Goal: Task Accomplishment & Management: Manage account settings

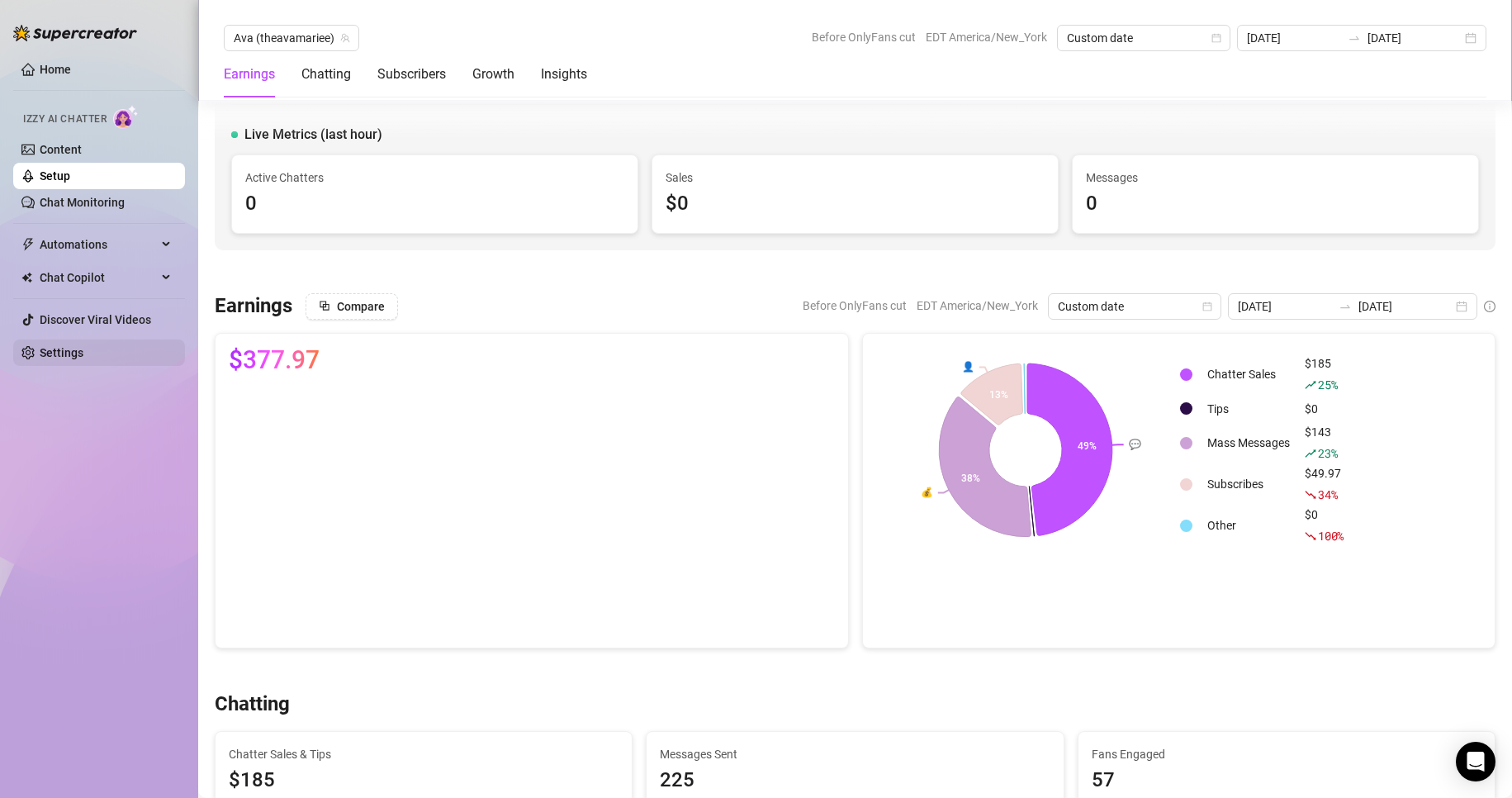
scroll to position [446, 0]
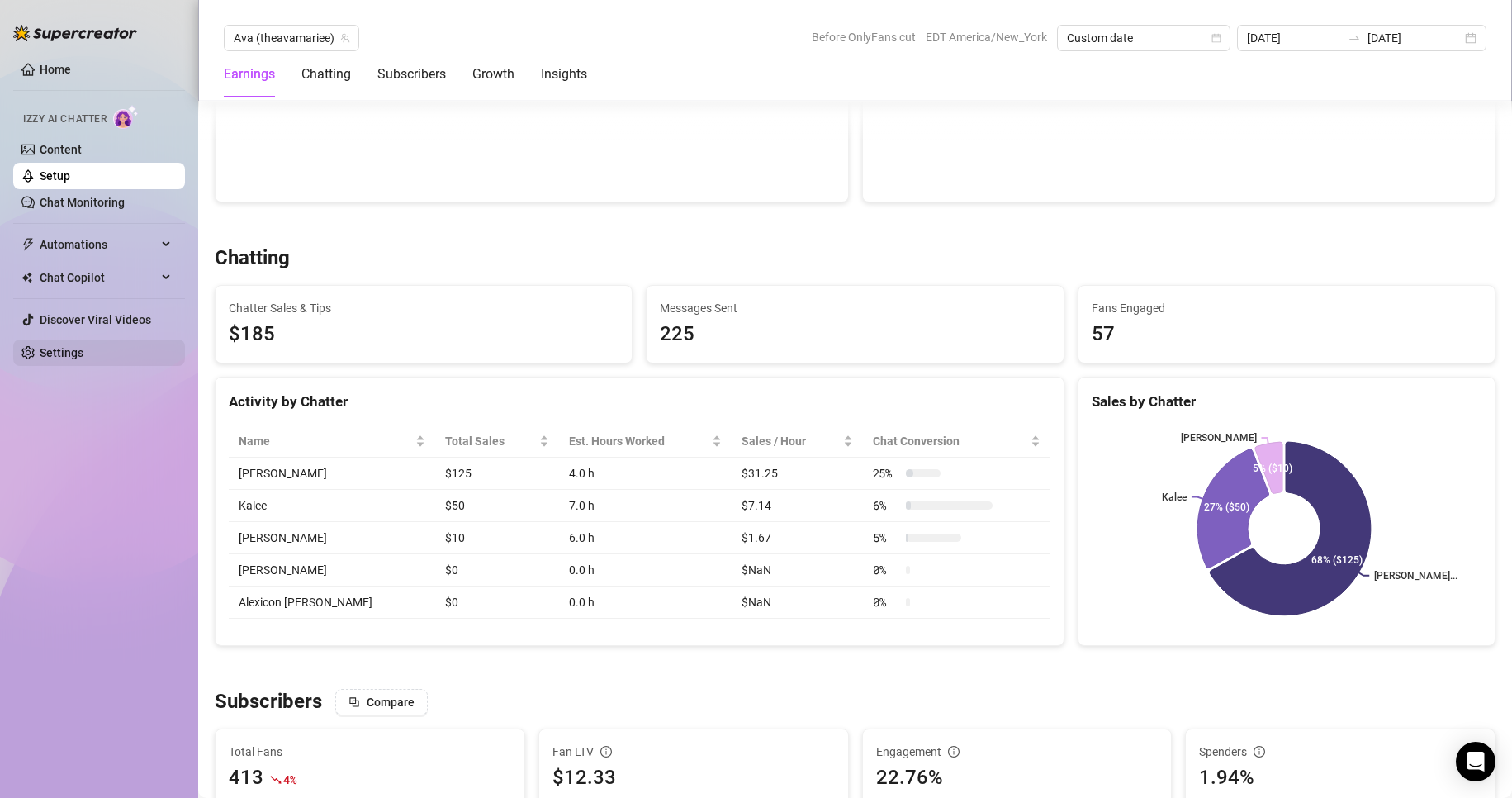
click at [84, 351] on link "Settings" at bounding box center [61, 353] width 44 height 13
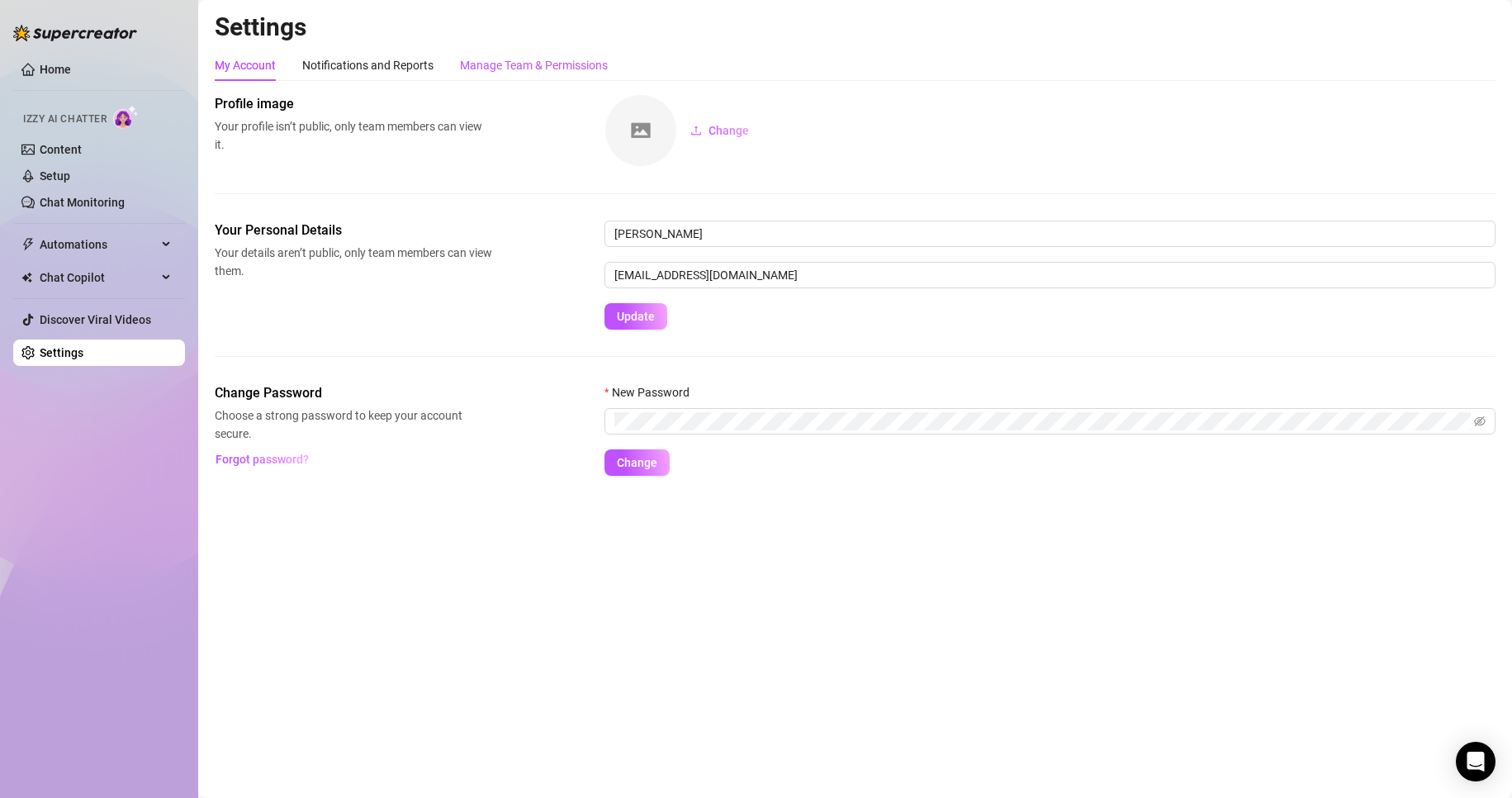
click at [581, 71] on div "Manage Team & Permissions" at bounding box center [534, 66] width 148 height 18
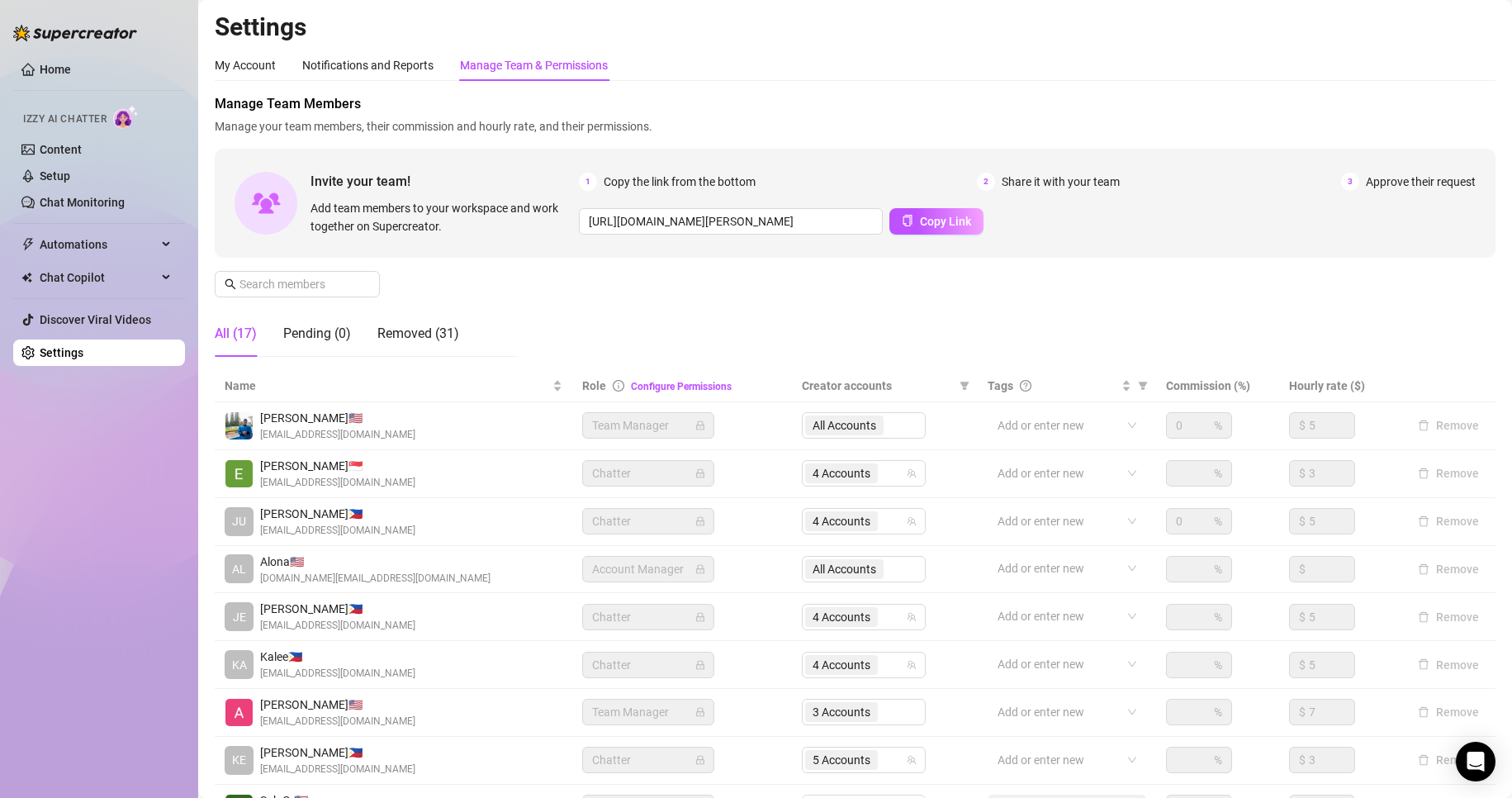
scroll to position [197, 0]
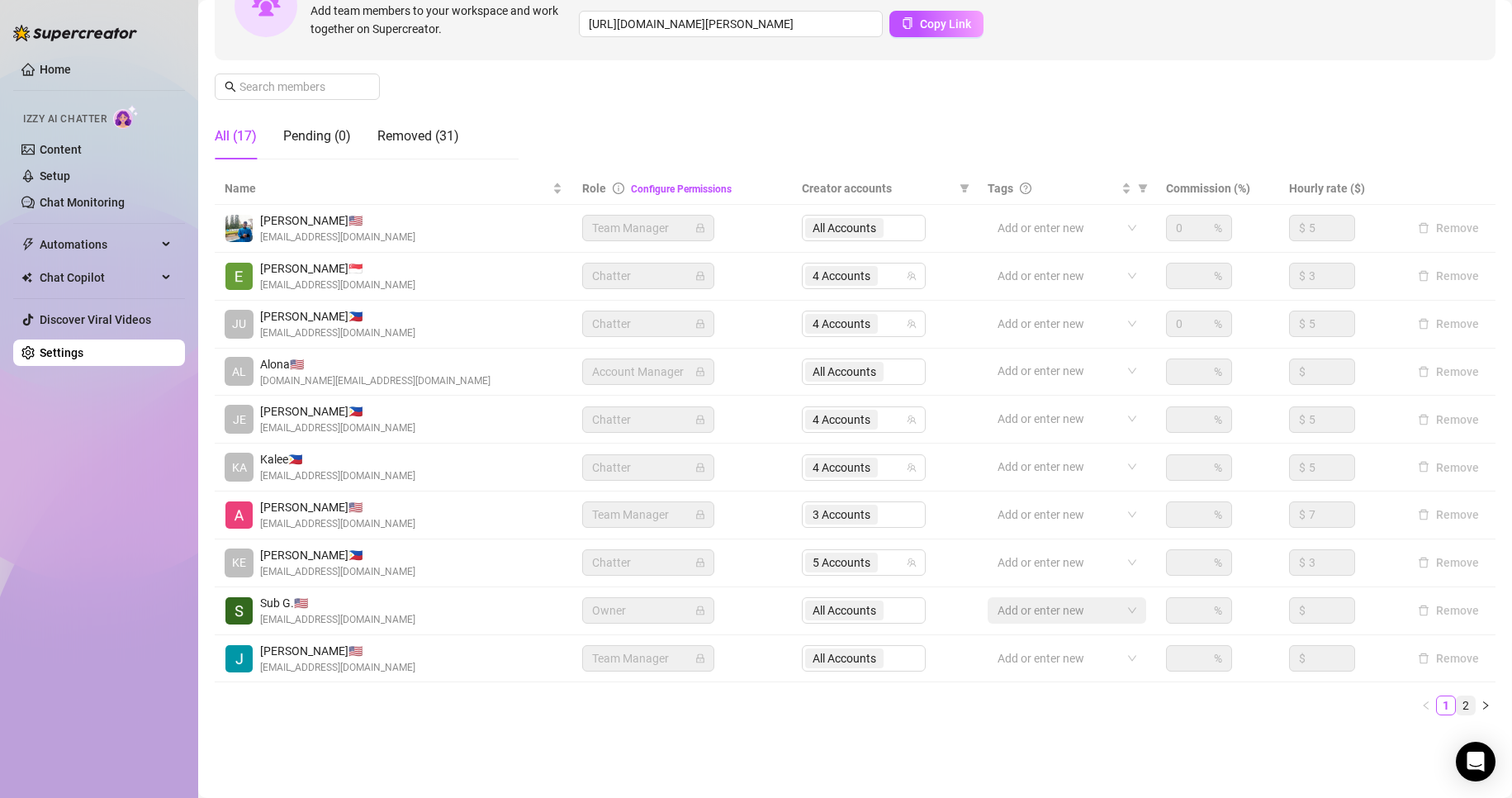
click at [1457, 703] on link "2" at bounding box center [1466, 705] width 18 height 18
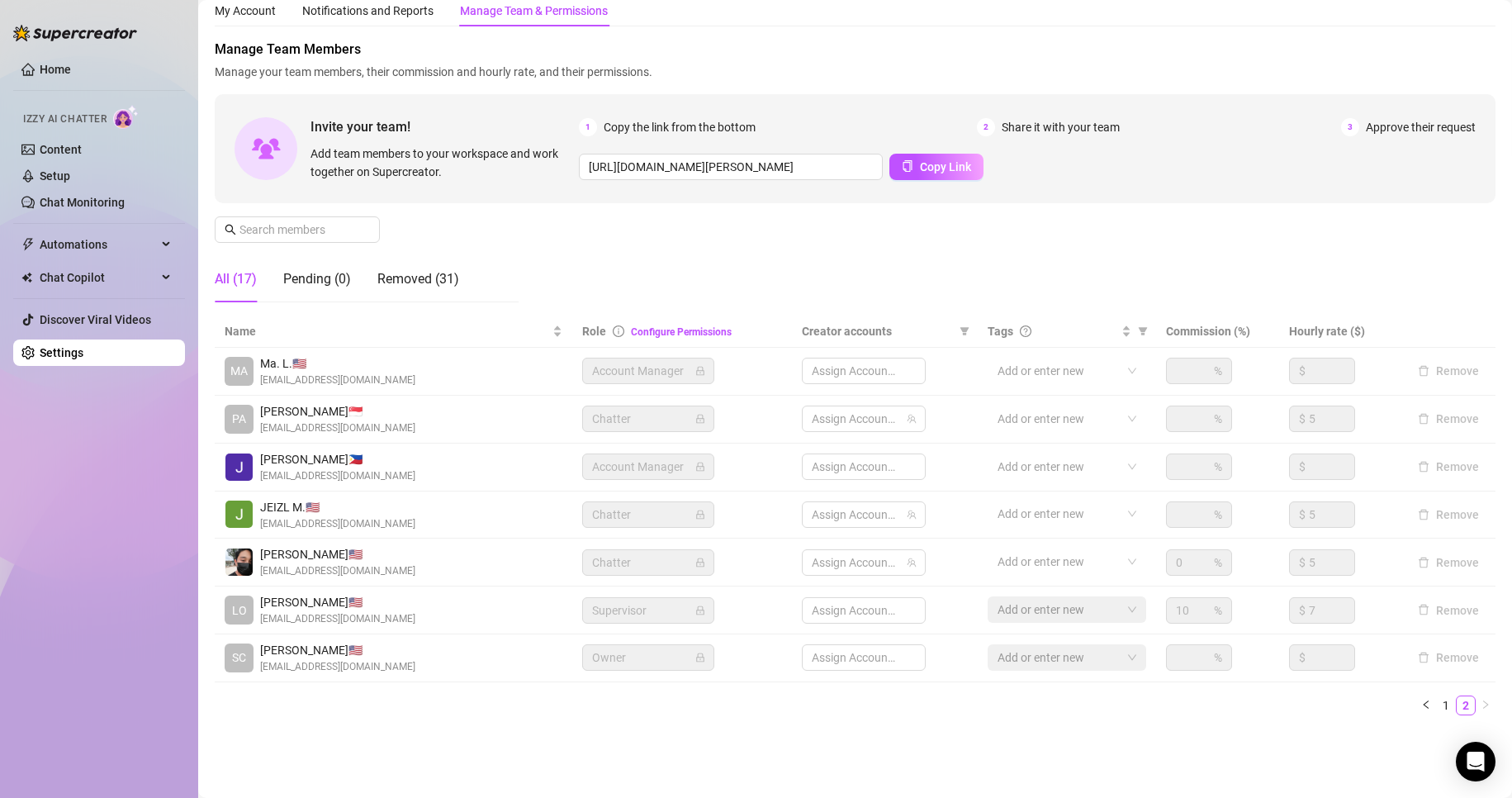
scroll to position [55, 0]
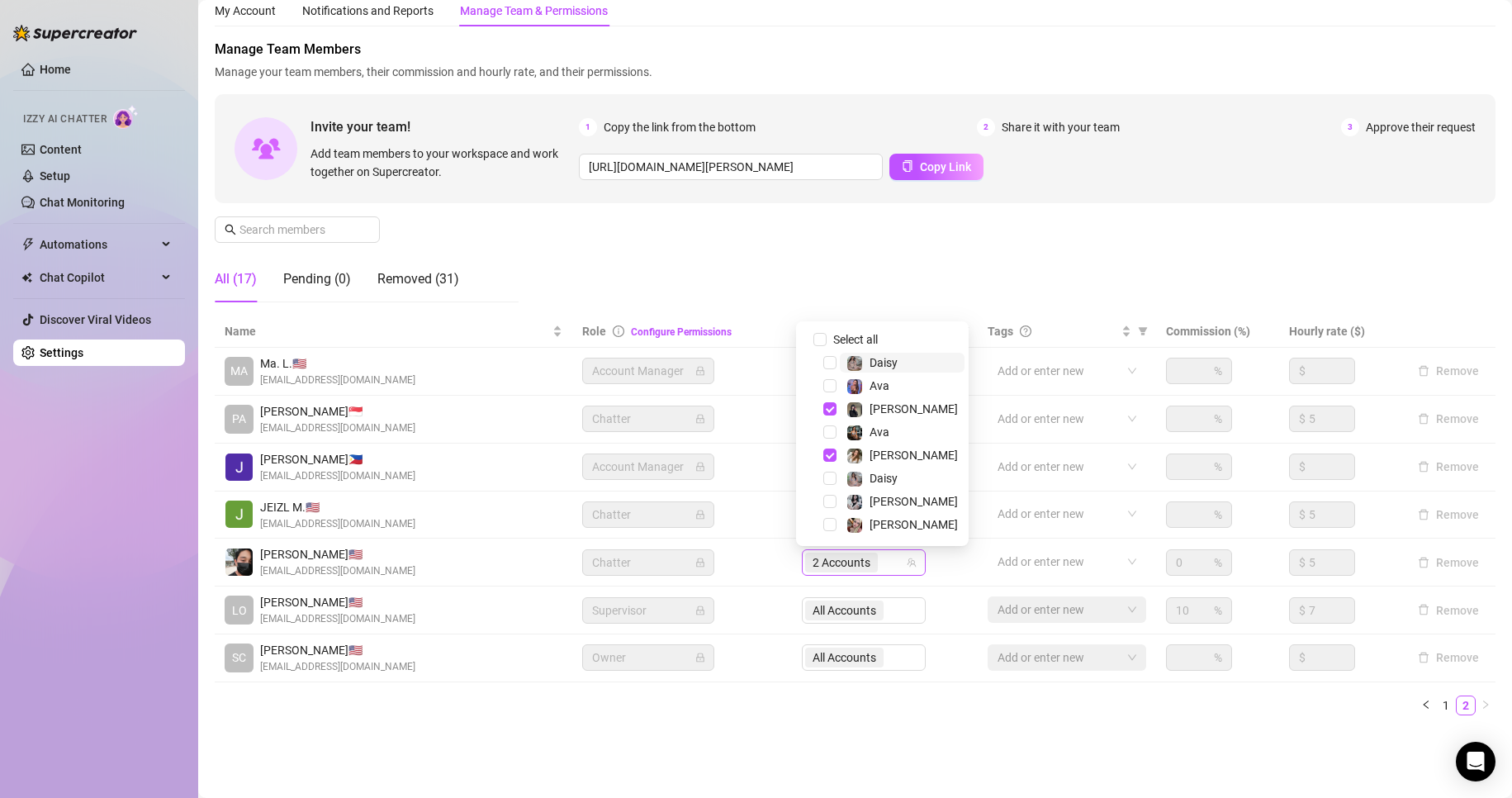
click at [822, 555] on span "2 Accounts" at bounding box center [842, 562] width 58 height 18
click at [826, 473] on span "Select tree node" at bounding box center [830, 478] width 13 height 13
click at [831, 359] on span "Select tree node" at bounding box center [830, 363] width 13 height 13
click at [828, 426] on span "Select tree node" at bounding box center [830, 432] width 13 height 13
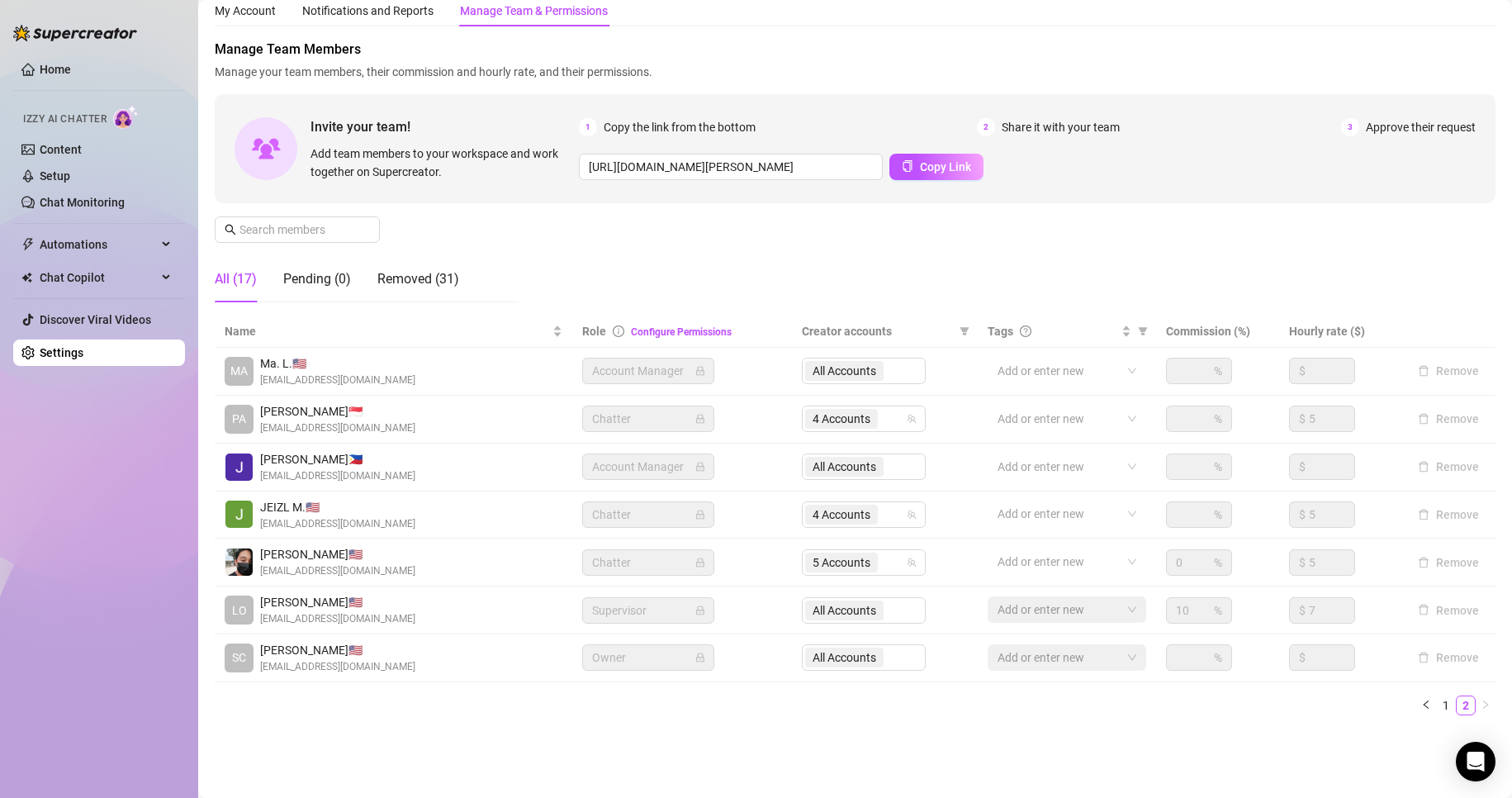
click at [848, 743] on div "Settings My Account Notifications and Reports Manage Team & Permissions Profile…" at bounding box center [855, 353] width 1281 height 791
click at [1437, 702] on link "1" at bounding box center [1446, 705] width 18 height 18
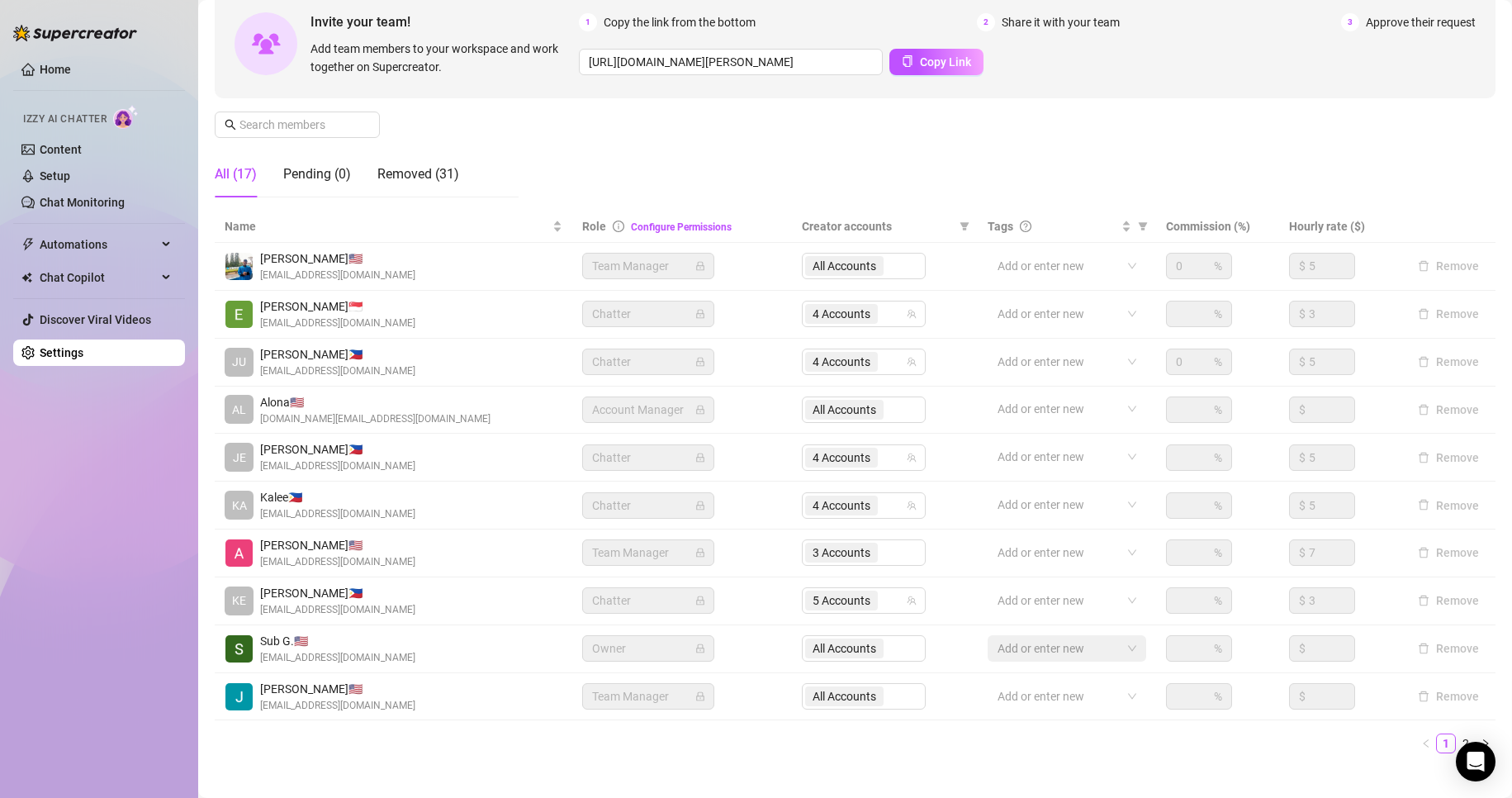
scroll to position [197, 0]
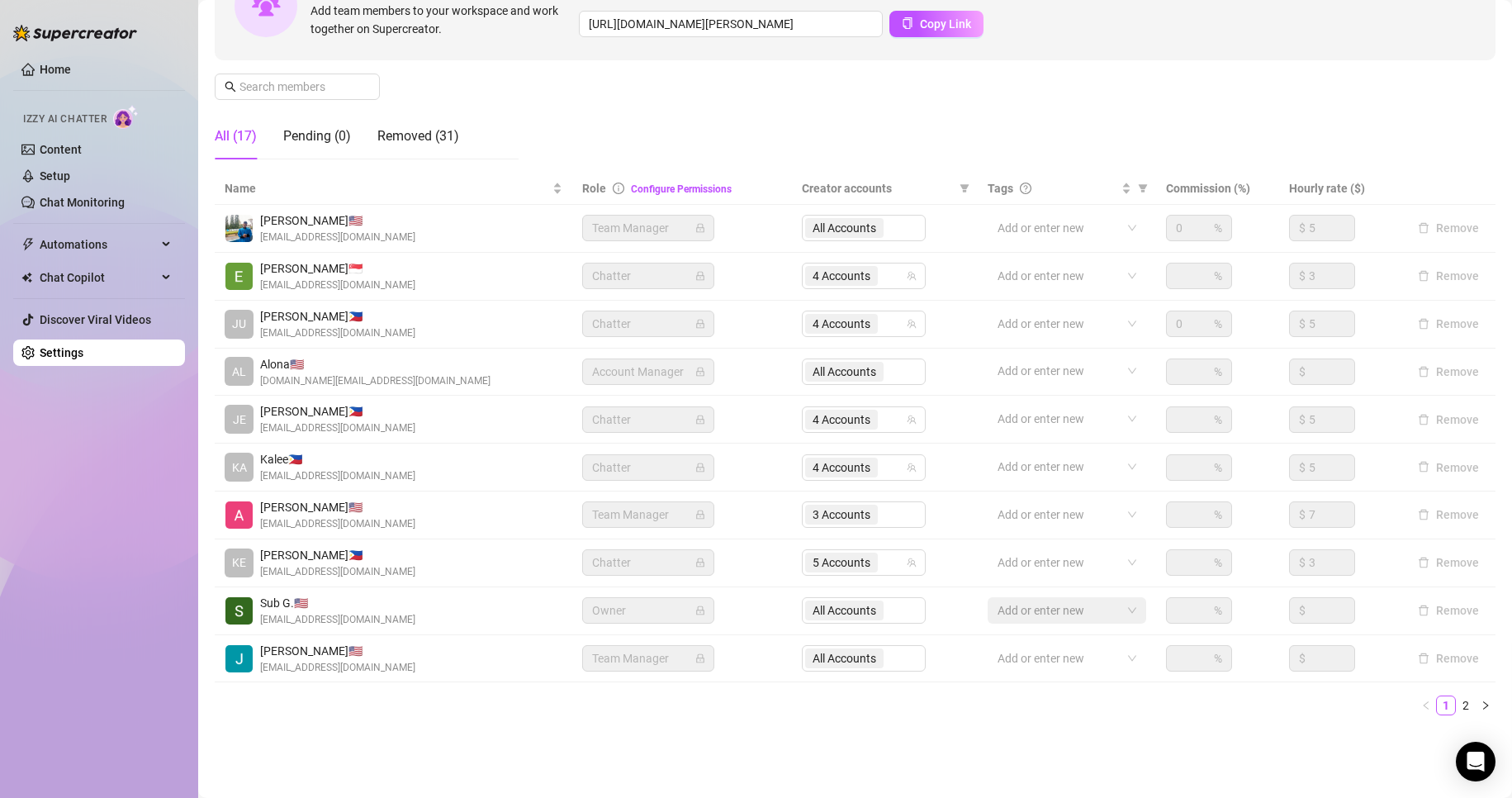
click at [810, 512] on div "3 Accounts" at bounding box center [863, 514] width 124 height 27
click at [70, 177] on link "Setup" at bounding box center [55, 176] width 31 height 13
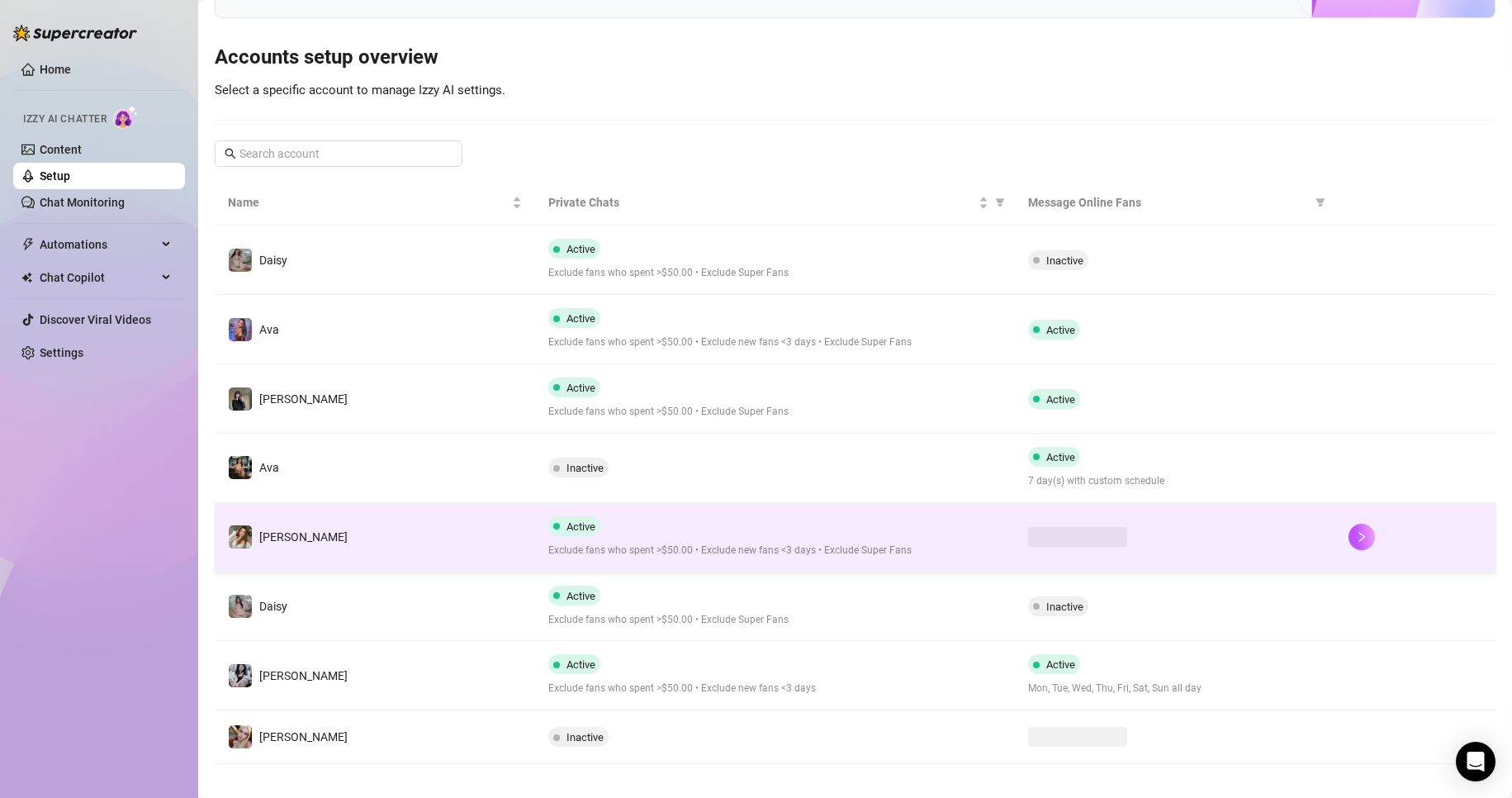
scroll to position [168, 0]
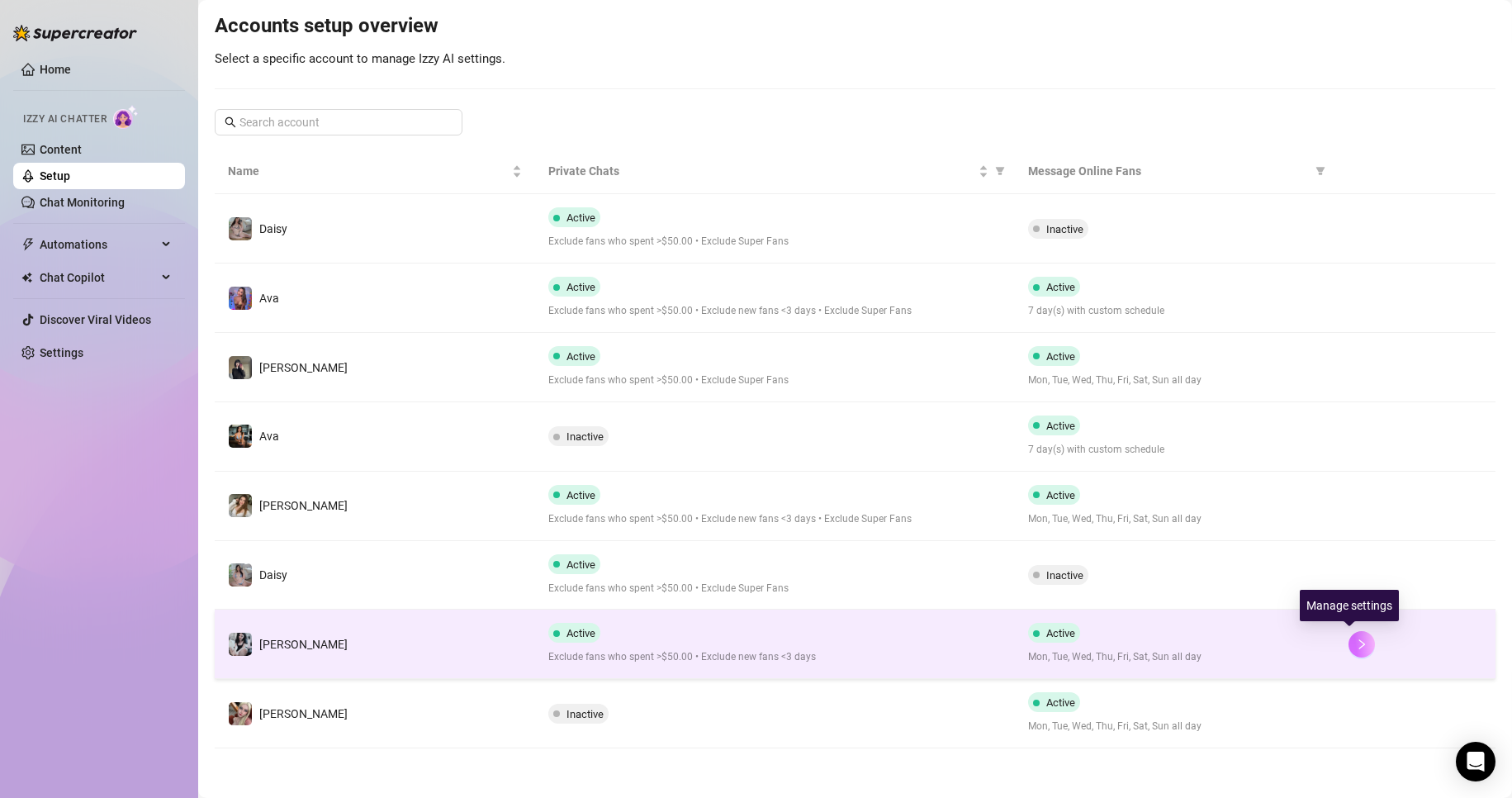
click at [1356, 643] on icon "right" at bounding box center [1362, 645] width 12 height 12
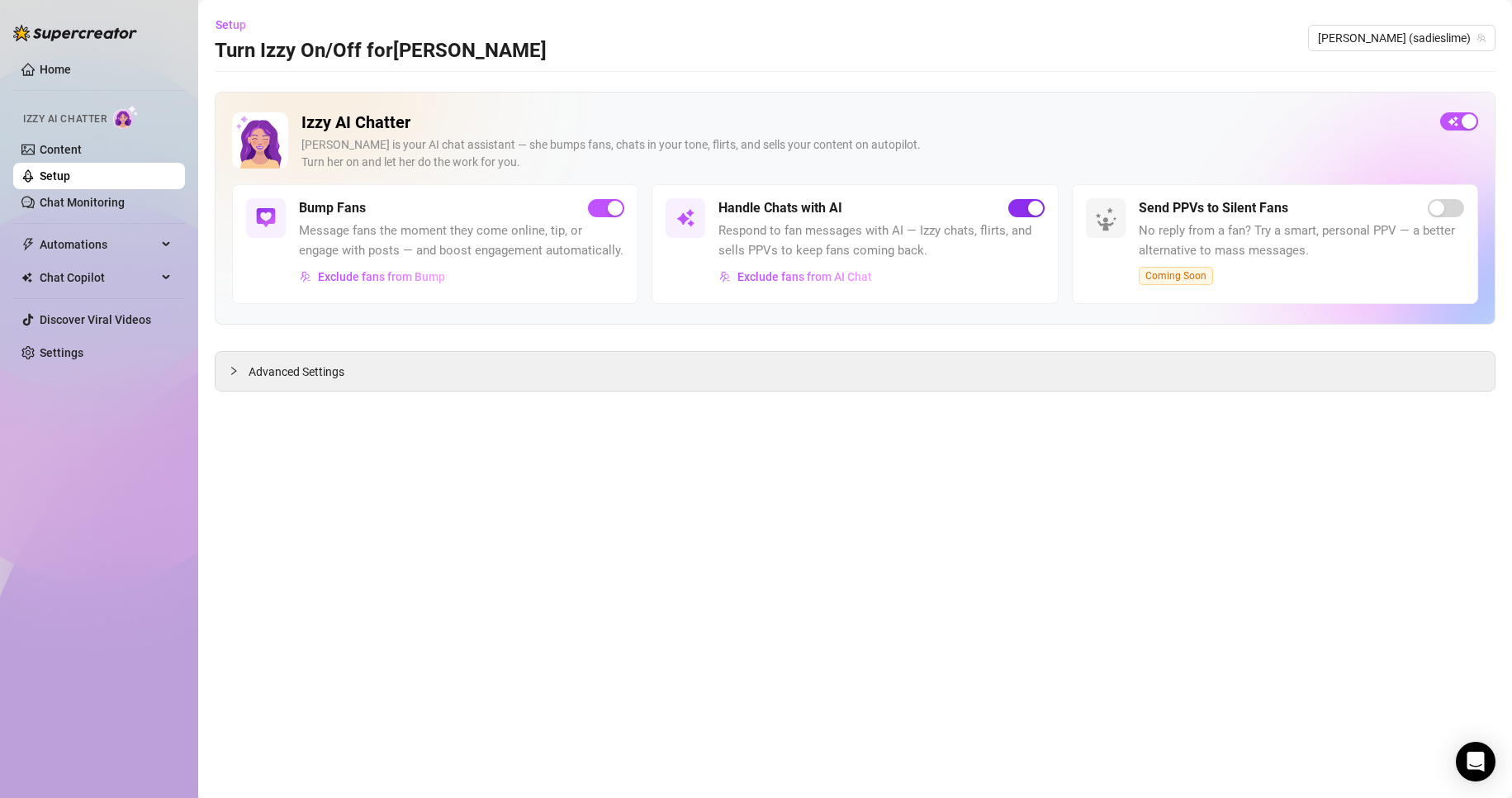
click at [1018, 200] on span "button" at bounding box center [1027, 208] width 36 height 18
click at [68, 351] on link "Settings" at bounding box center [61, 353] width 44 height 13
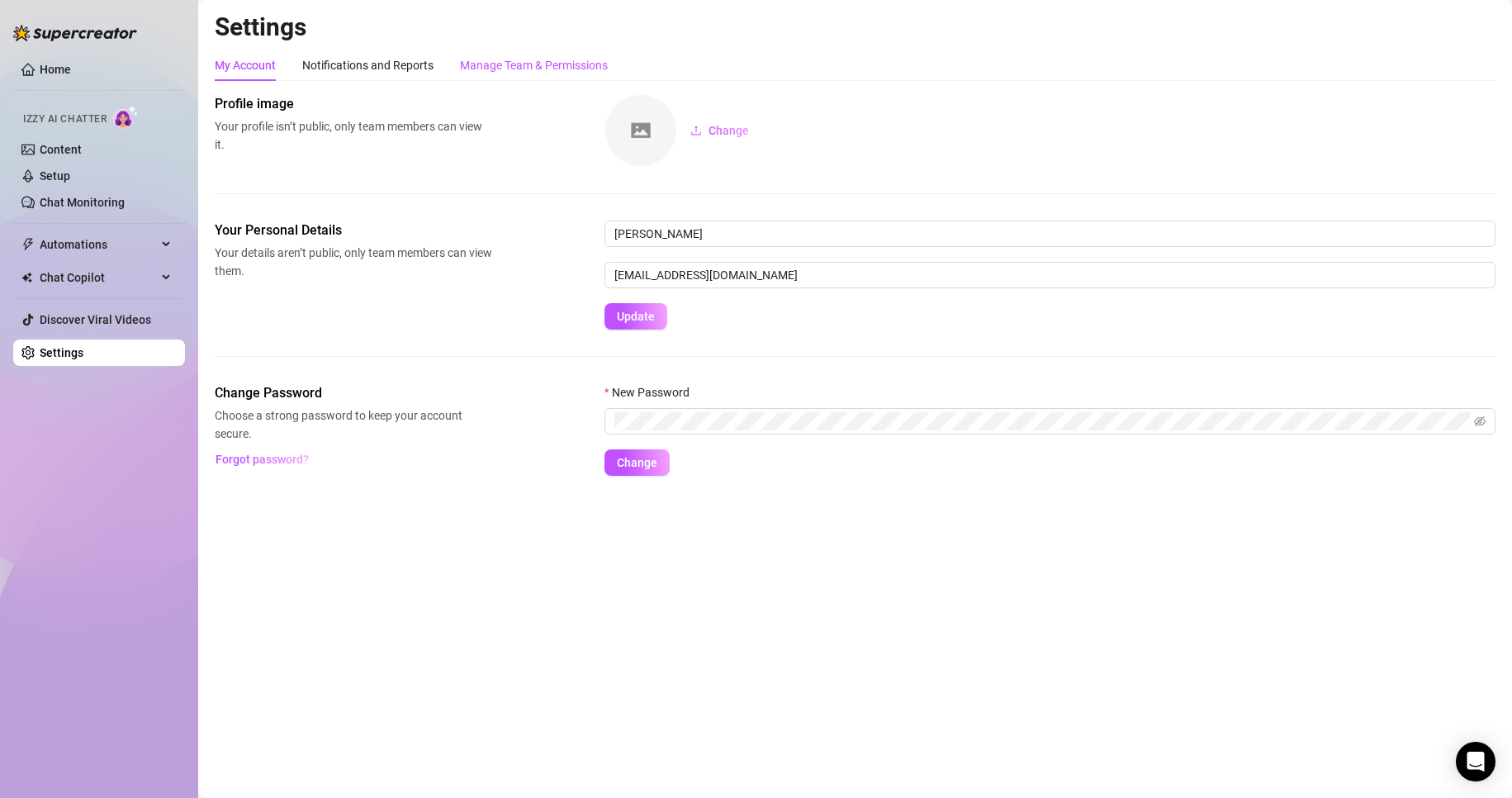
click at [524, 61] on div "Manage Team & Permissions" at bounding box center [534, 66] width 148 height 18
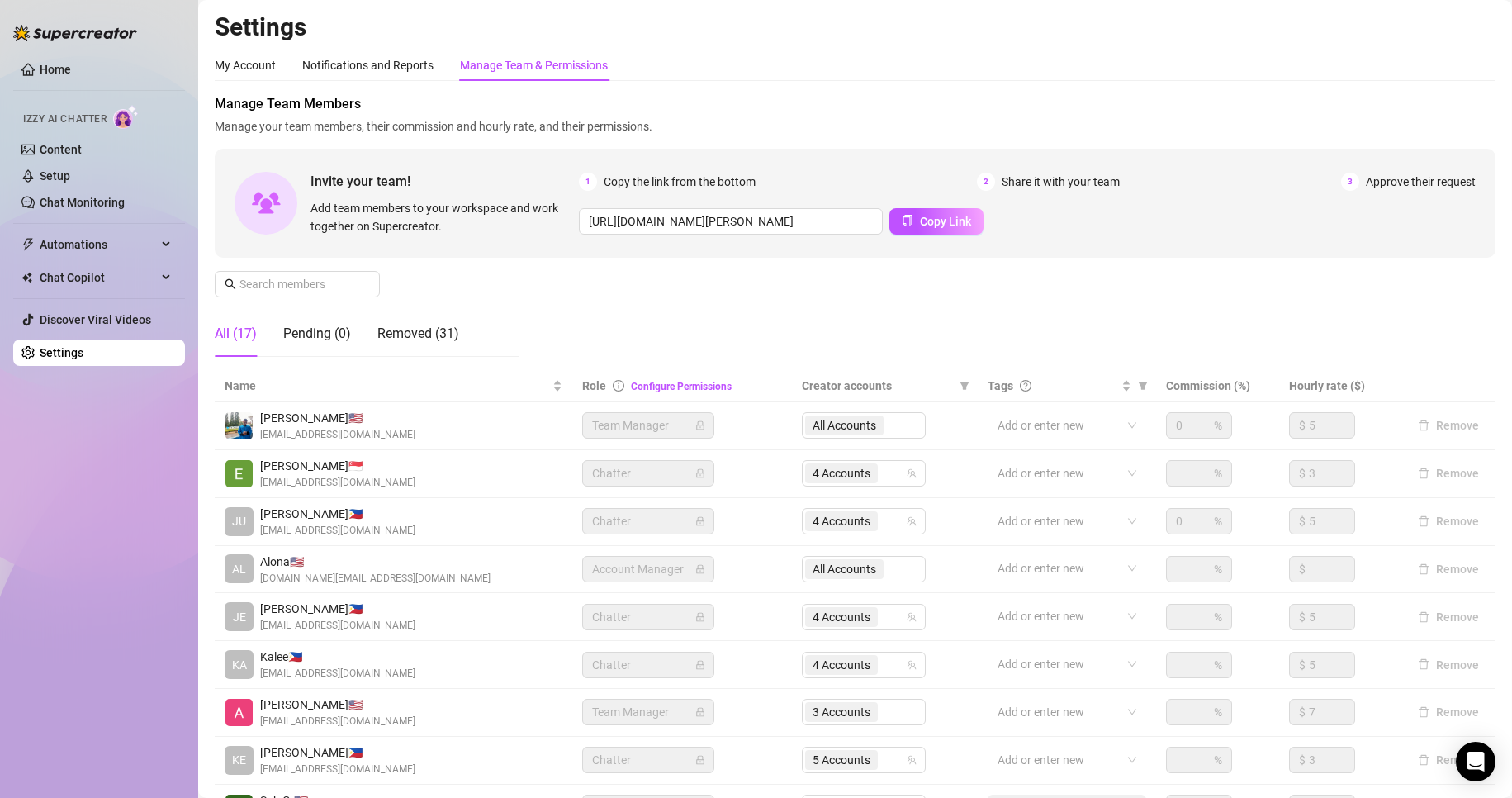
scroll to position [197, 0]
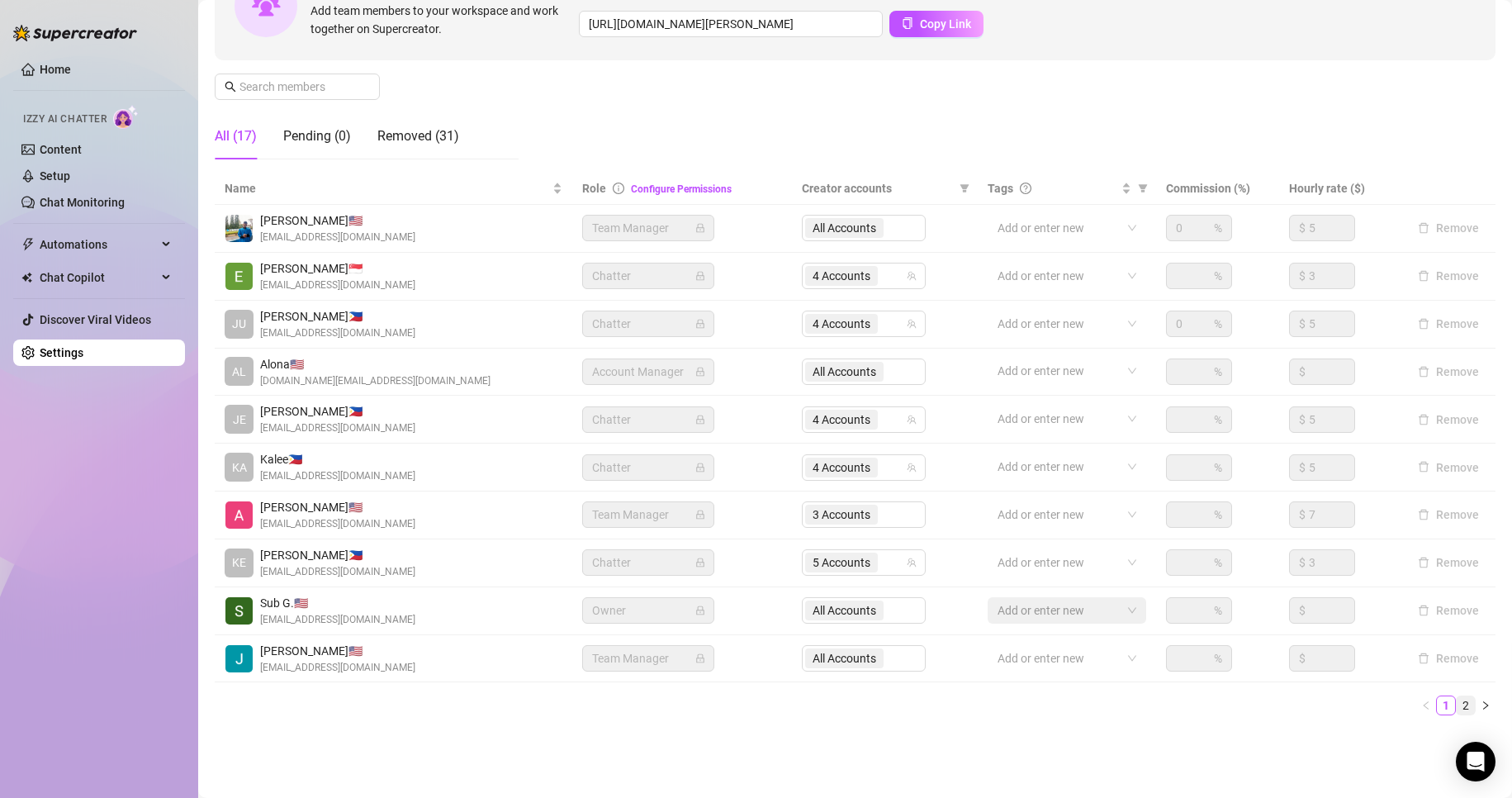
click at [1456, 707] on link "2" at bounding box center [1466, 705] width 18 height 18
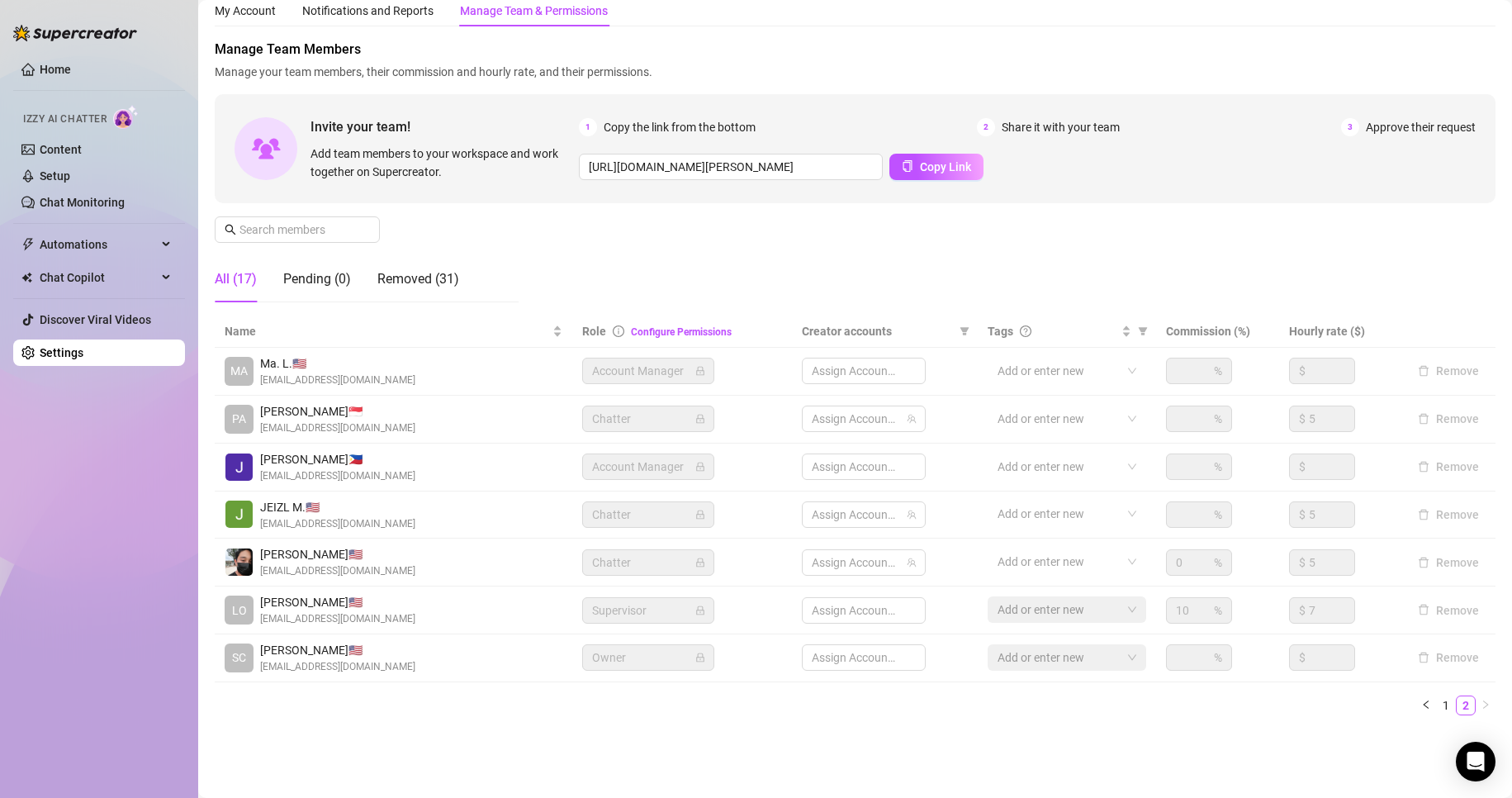
scroll to position [55, 0]
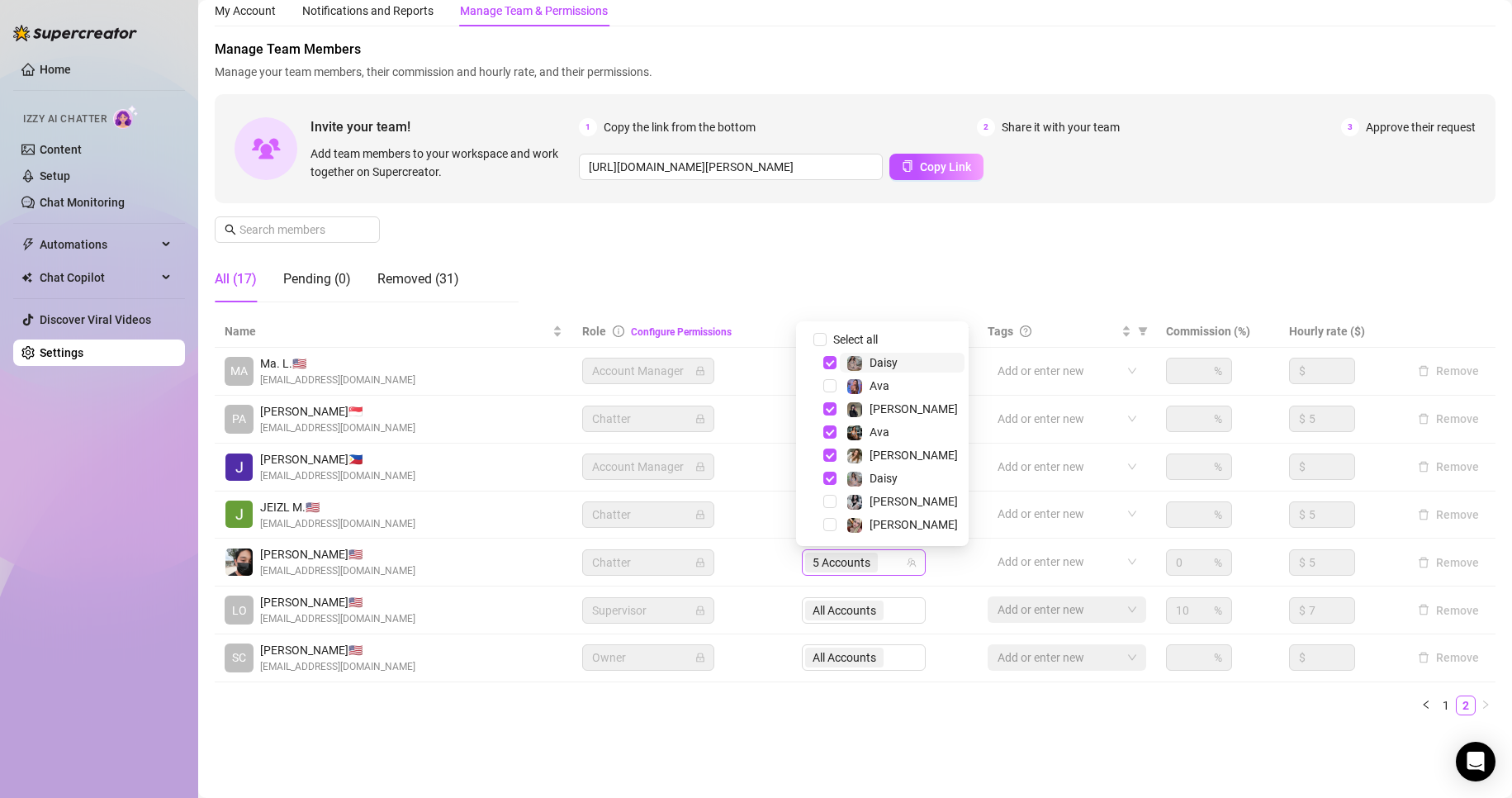
click at [842, 563] on span "5 Accounts" at bounding box center [842, 562] width 58 height 18
click at [827, 388] on span "Select tree node" at bounding box center [830, 386] width 13 height 13
click at [831, 409] on span "Select tree node" at bounding box center [830, 409] width 13 height 13
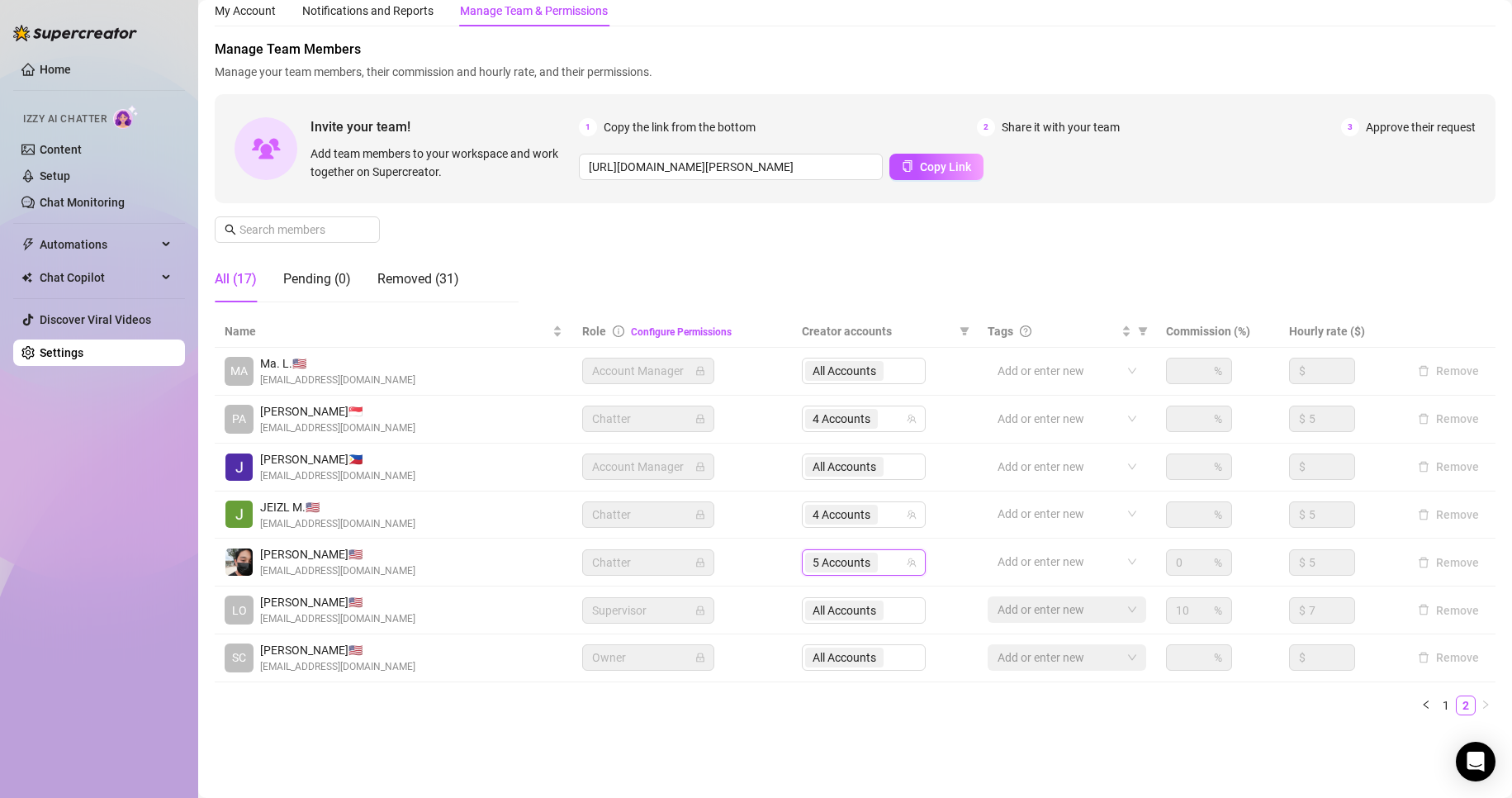
click at [893, 731] on div "Settings My Account Notifications and Reports Manage Team & Permissions Profile…" at bounding box center [855, 353] width 1281 height 791
click at [70, 169] on link "Setup" at bounding box center [55, 176] width 31 height 13
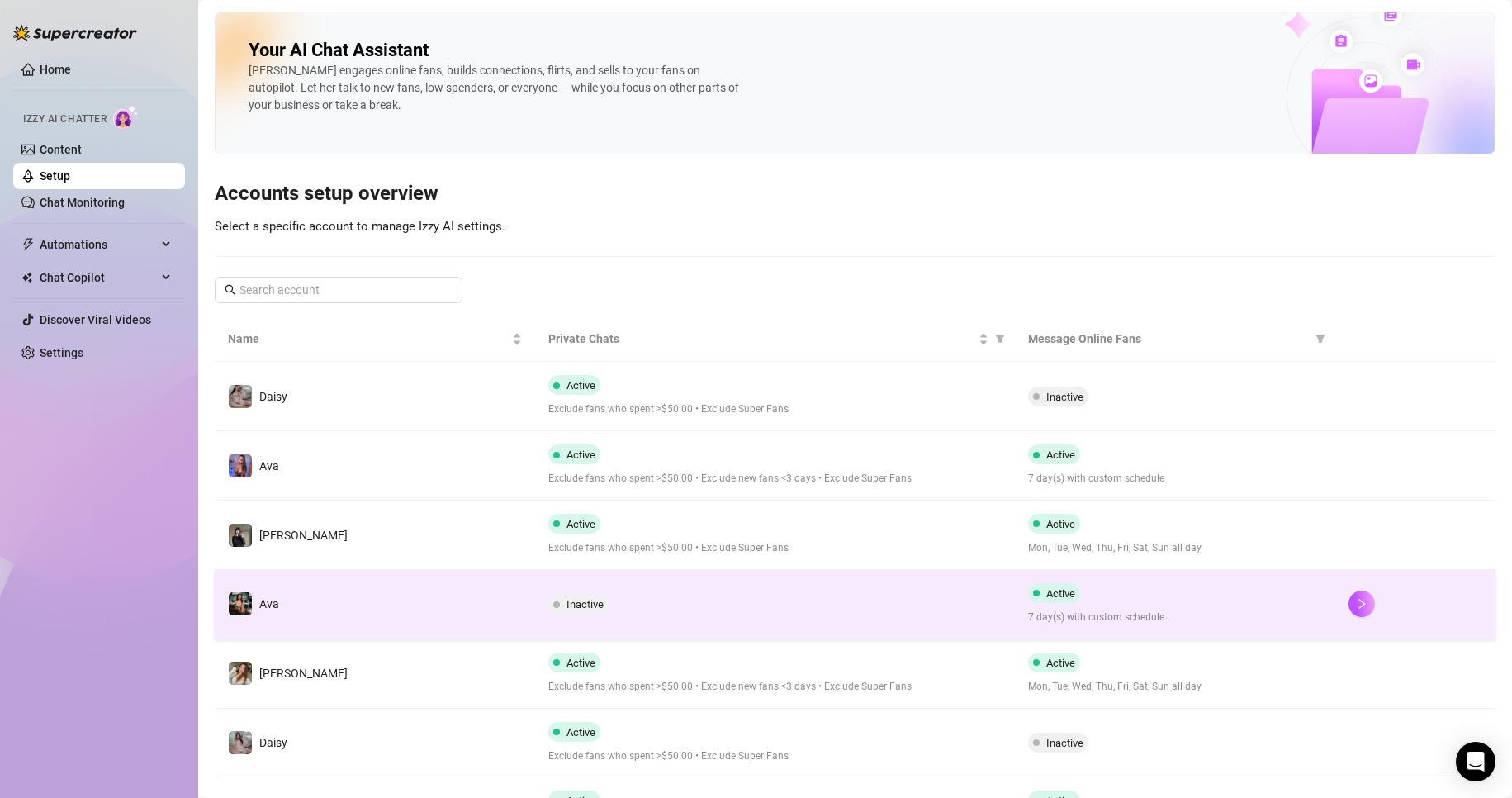
scroll to position [168, 0]
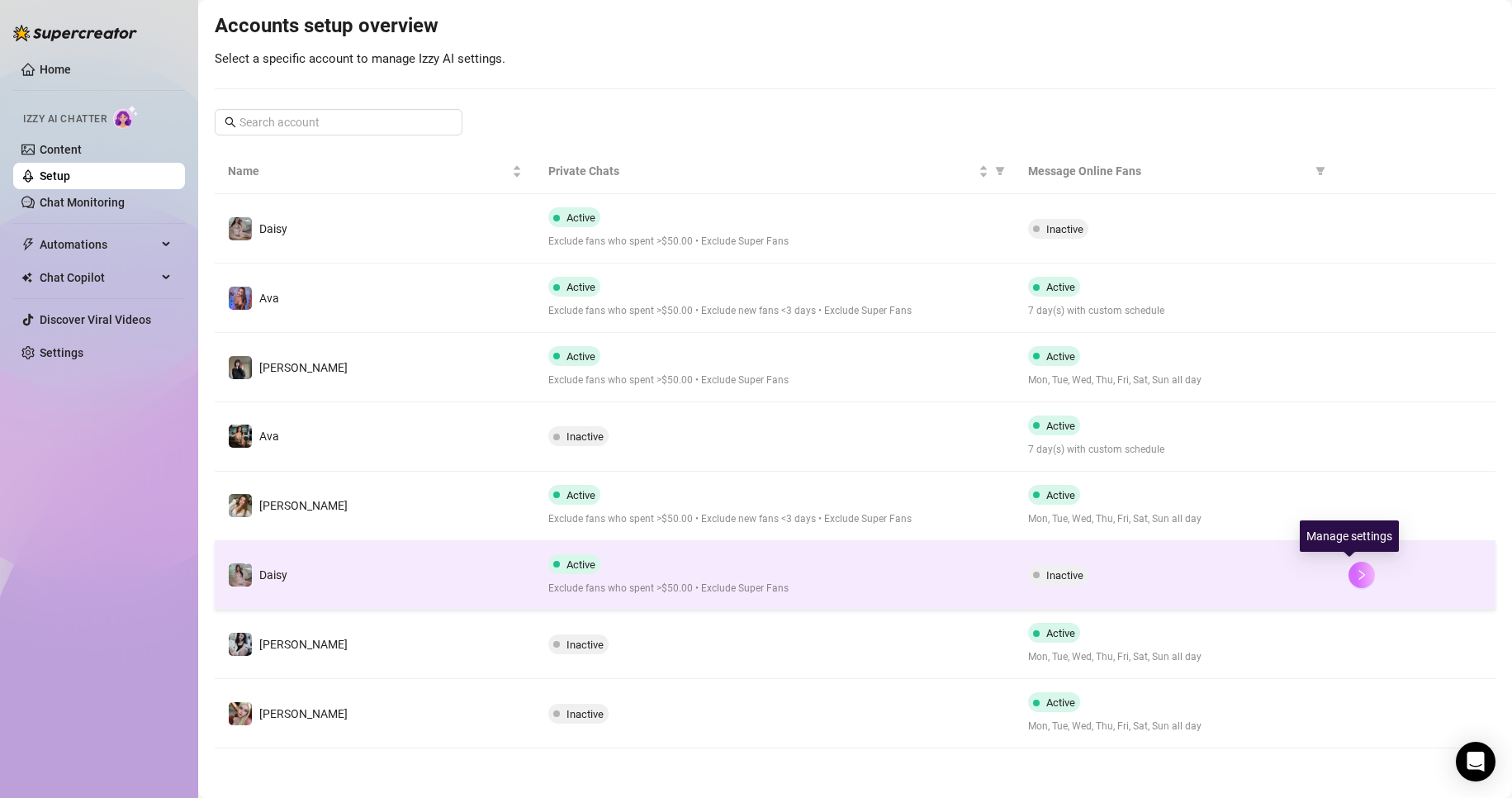
click at [1354, 566] on button "button" at bounding box center [1362, 575] width 27 height 27
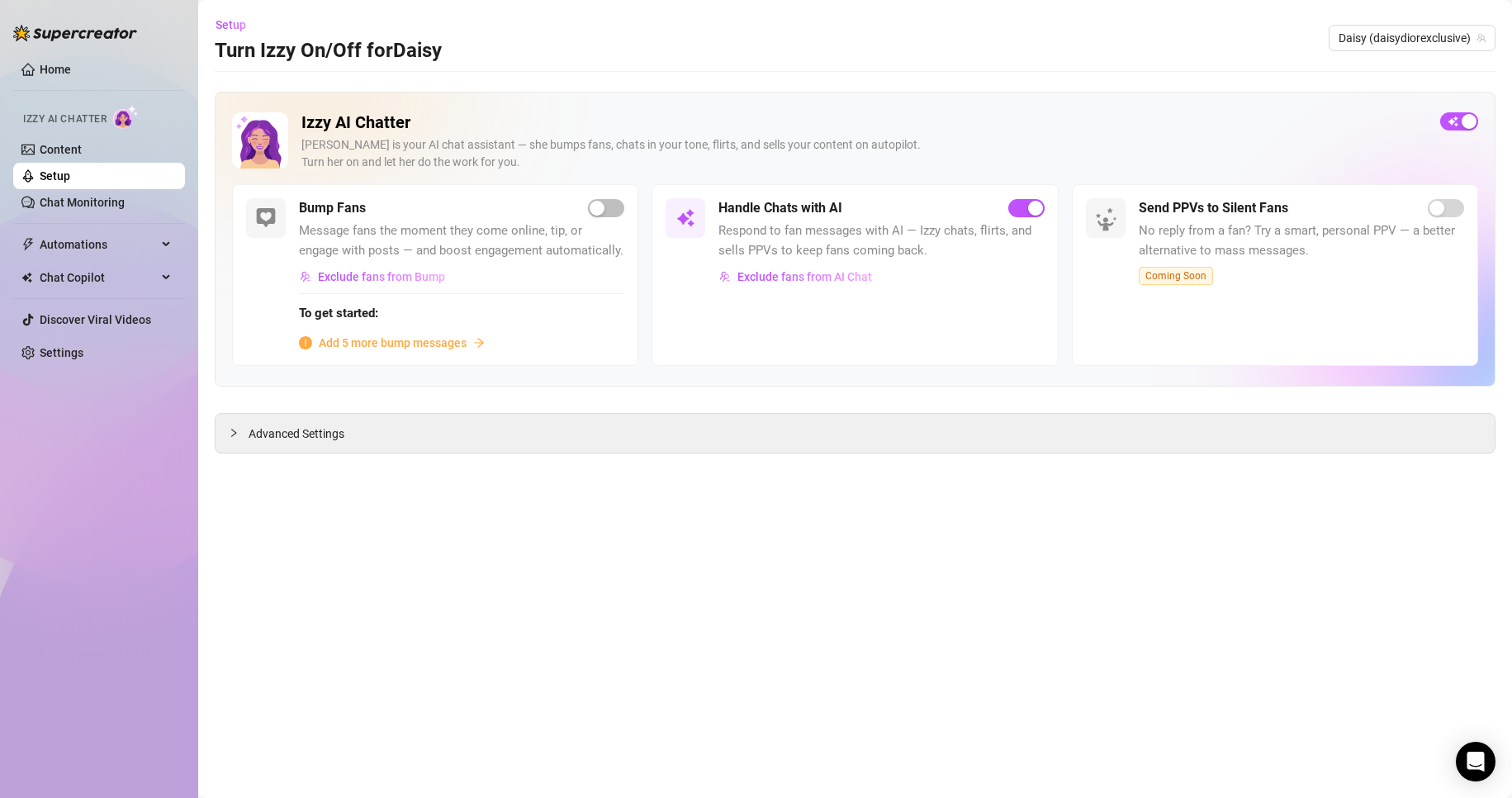
click at [60, 175] on link "Setup" at bounding box center [55, 176] width 31 height 13
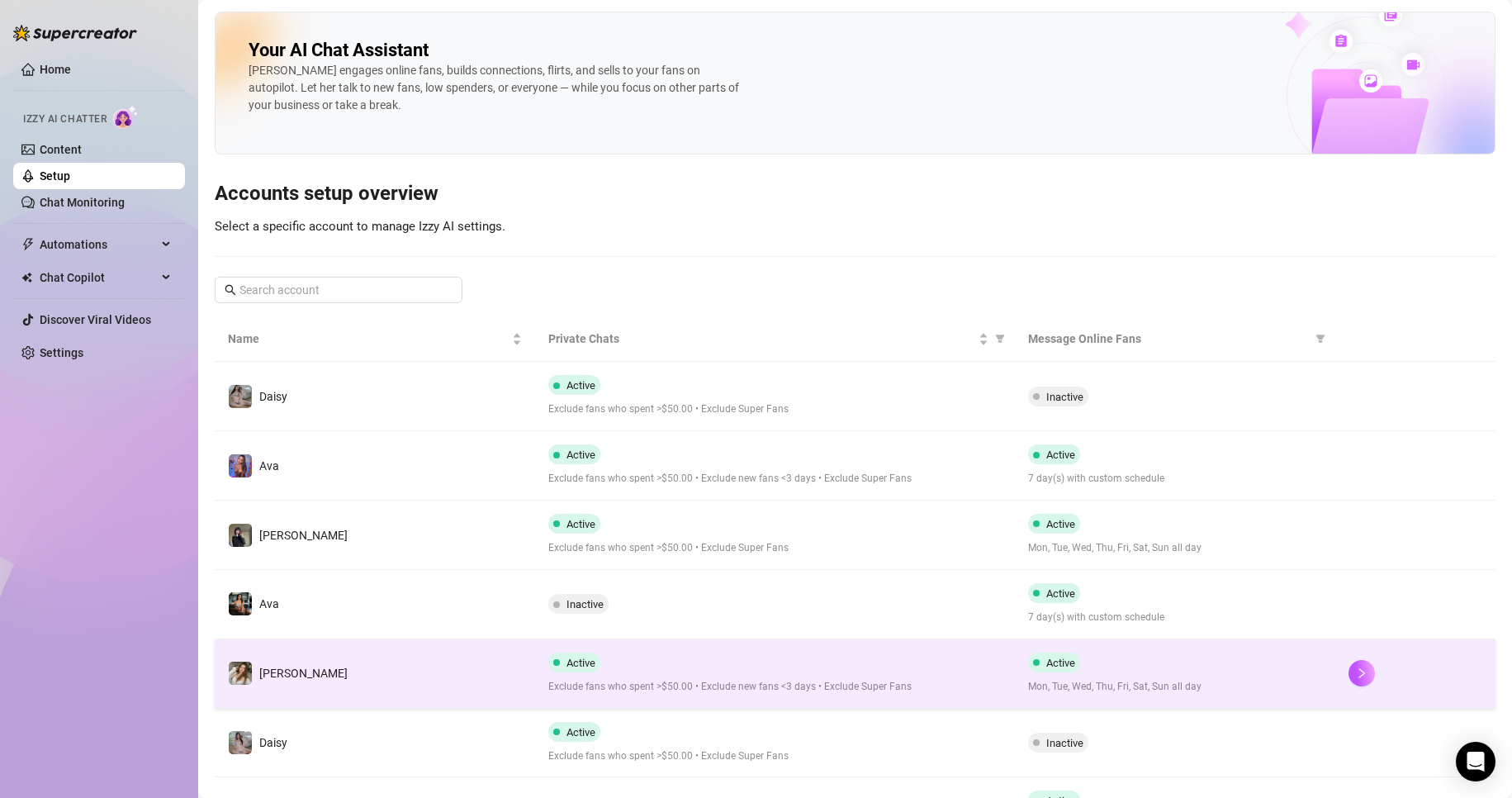
scroll to position [168, 0]
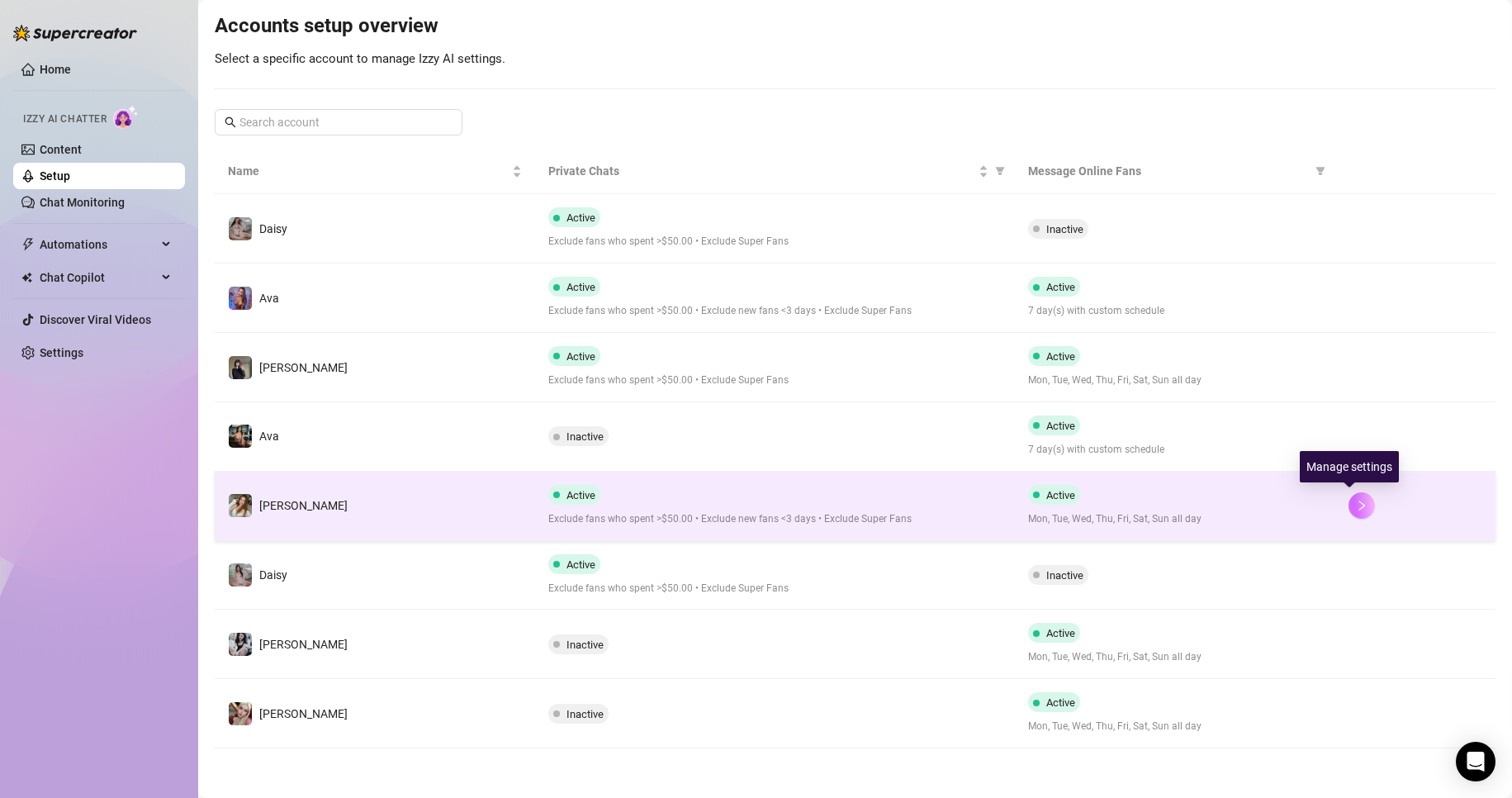
click at [1356, 504] on icon "right" at bounding box center [1362, 505] width 12 height 12
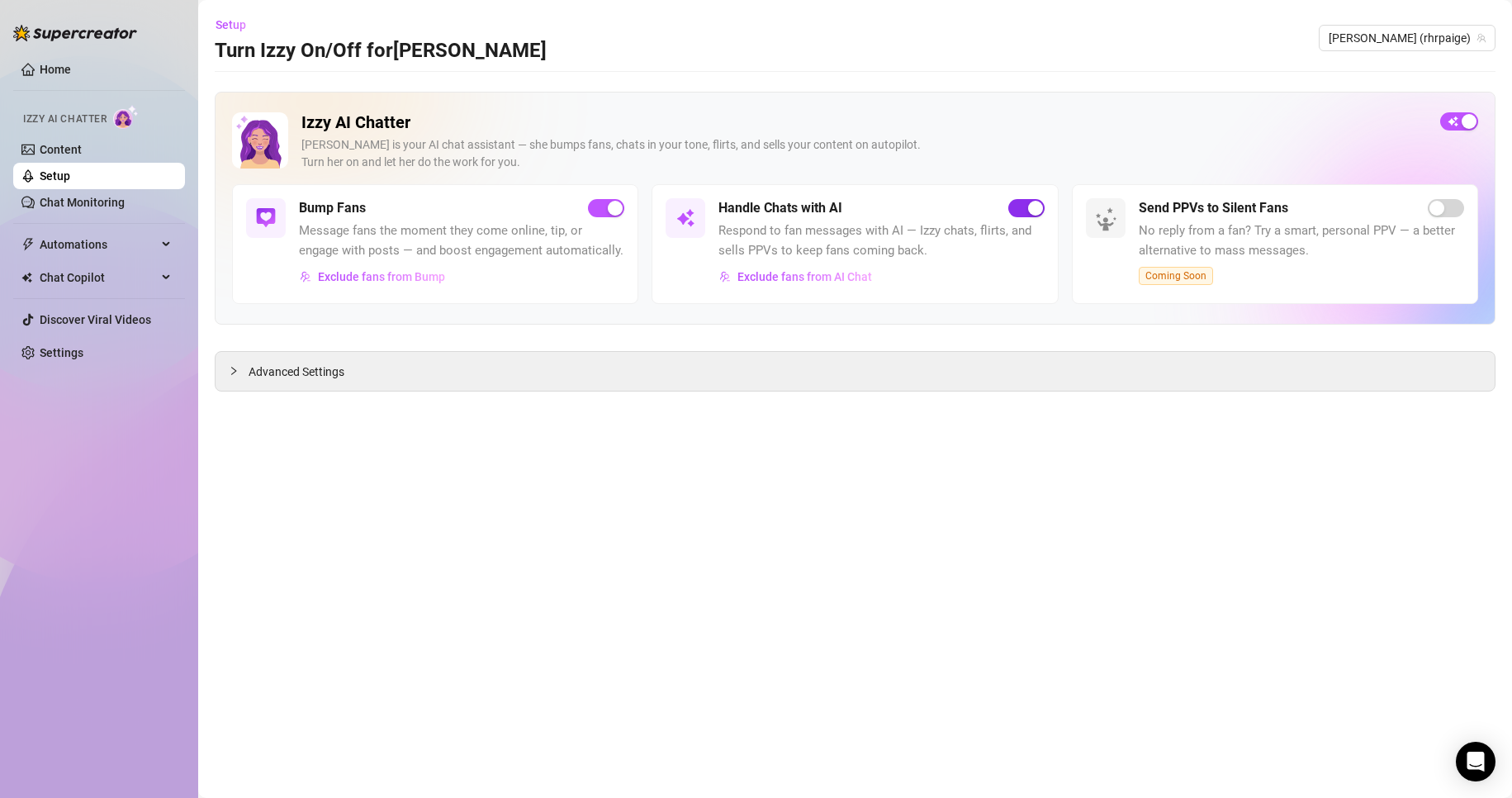
click at [1030, 207] on div "button" at bounding box center [1036, 208] width 15 height 15
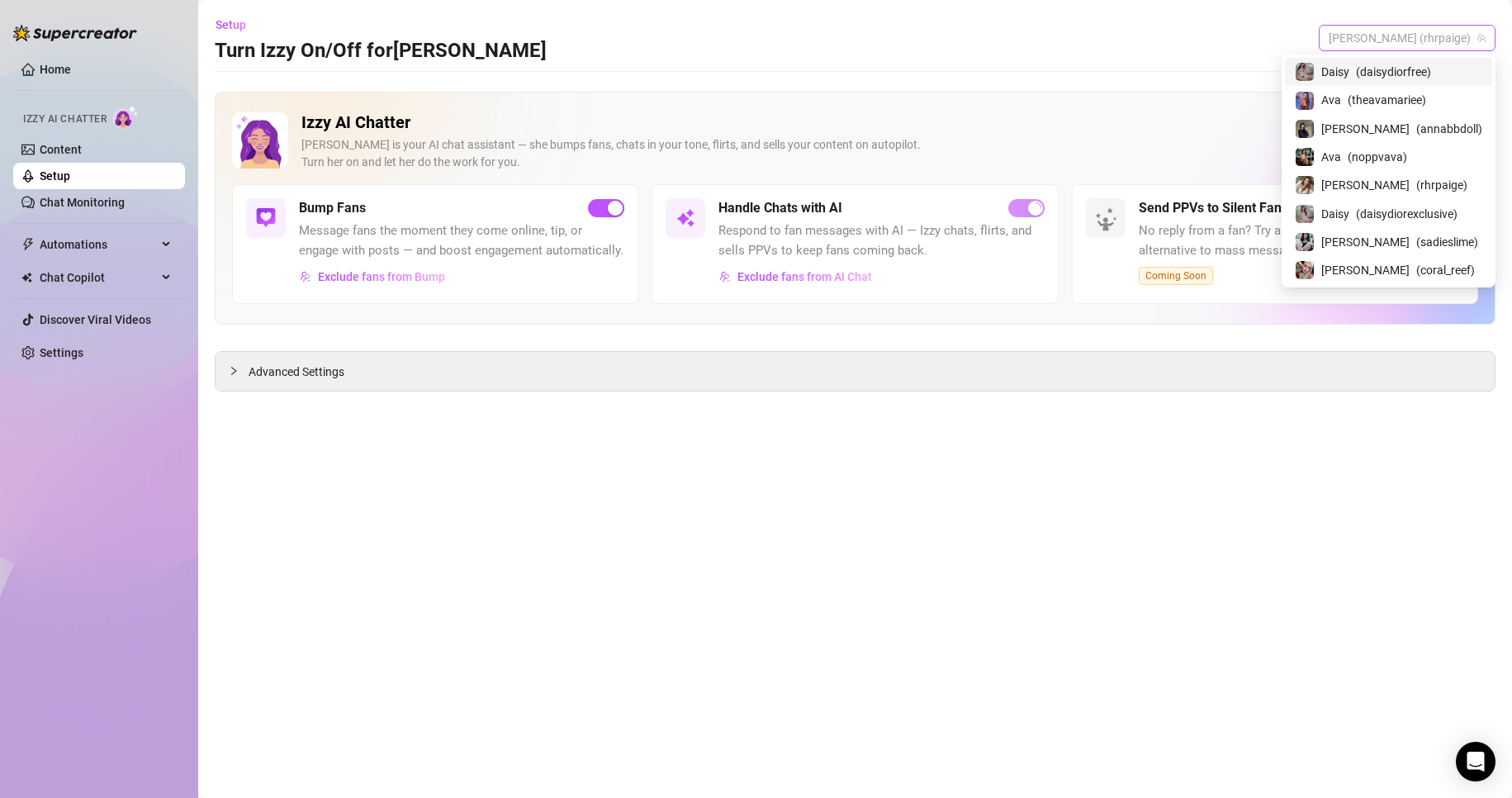
click at [1438, 31] on span "[PERSON_NAME] (rhrpaige)" at bounding box center [1407, 38] width 157 height 25
click at [1369, 99] on span "( theavamariee )" at bounding box center [1387, 100] width 79 height 18
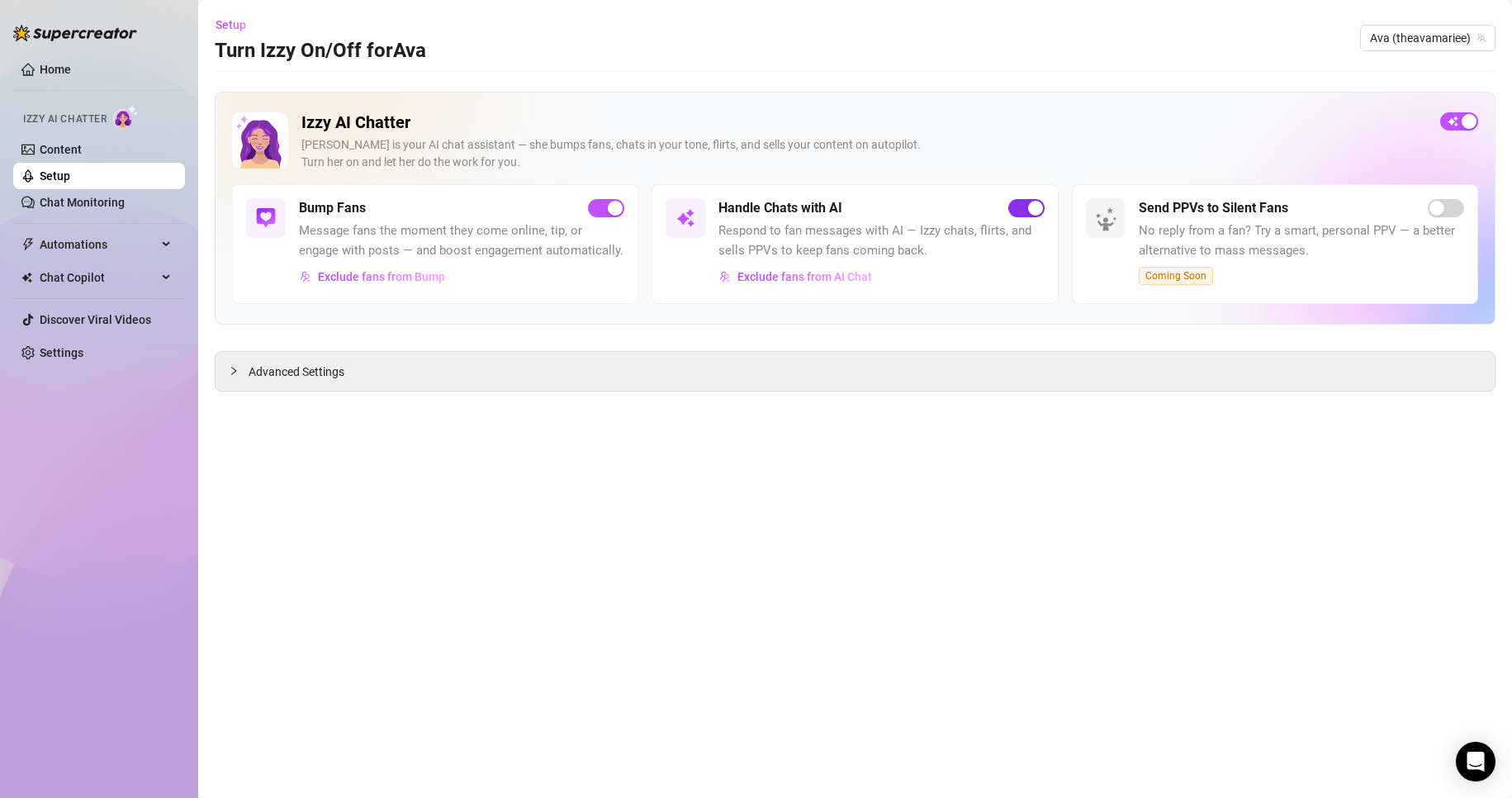
click at [1020, 208] on span "button" at bounding box center [1027, 208] width 36 height 18
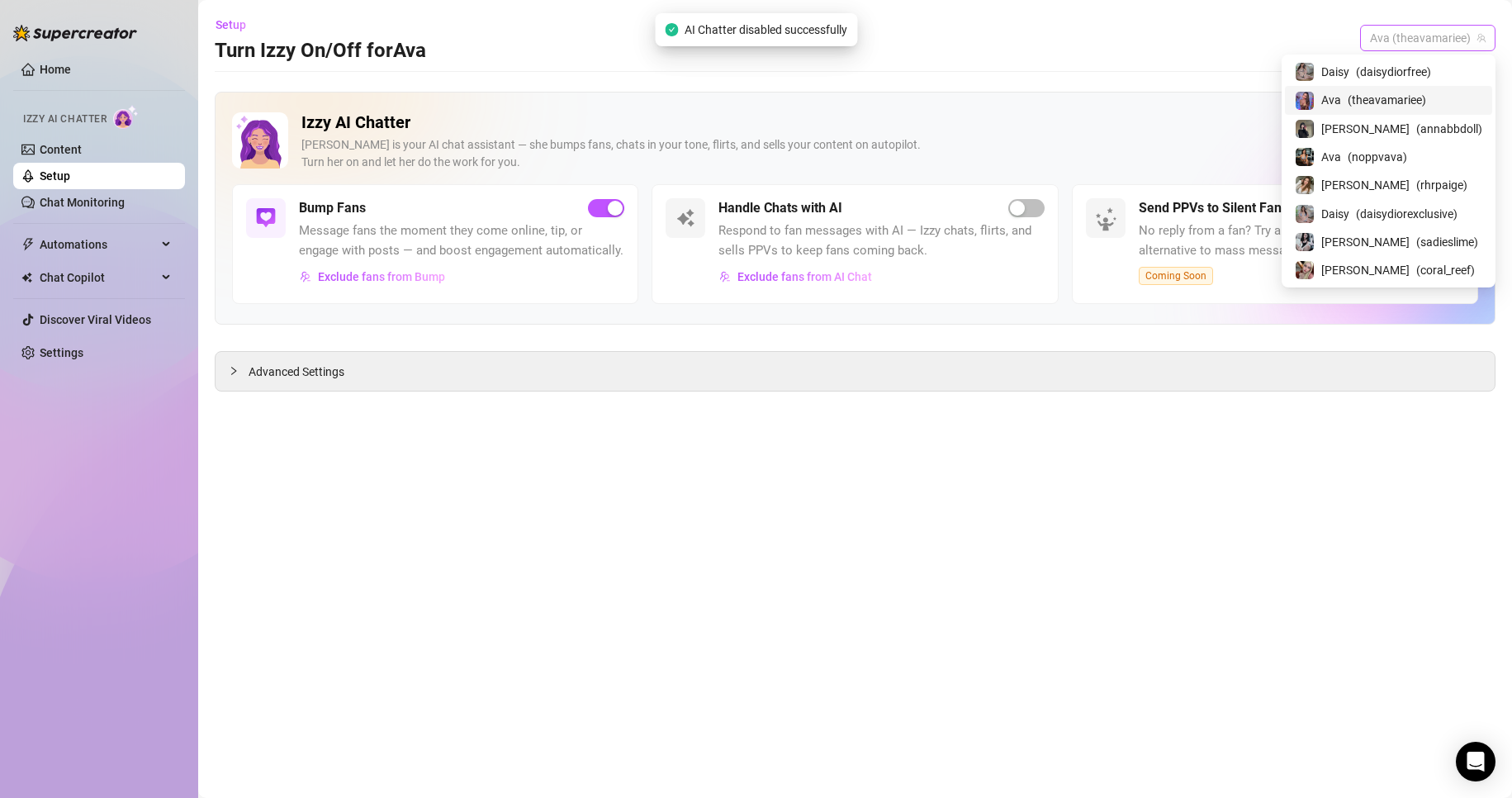
click at [1412, 39] on span "Ava (theavamariee)" at bounding box center [1427, 38] width 115 height 25
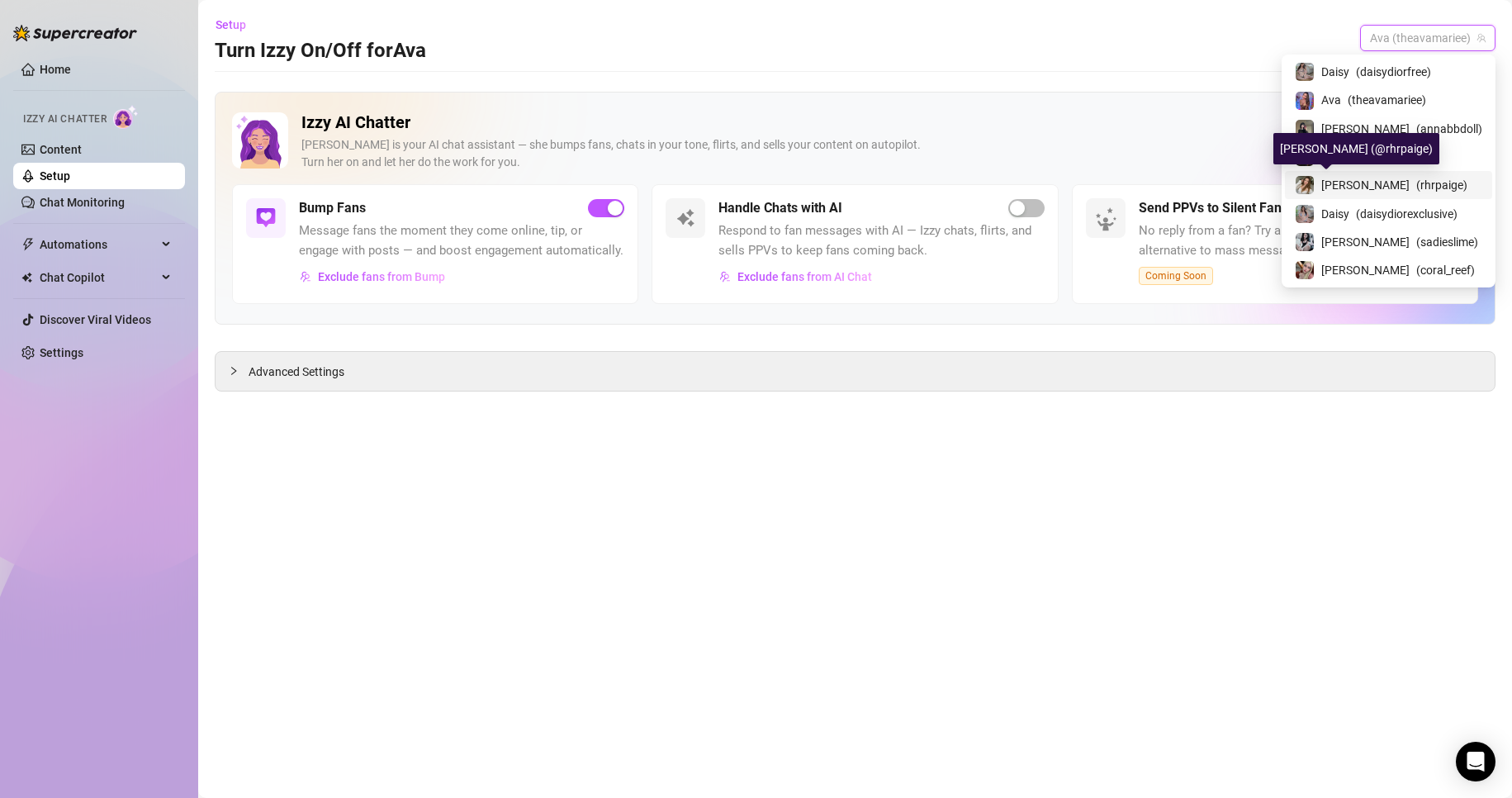
click at [1314, 180] on img at bounding box center [1305, 185] width 18 height 18
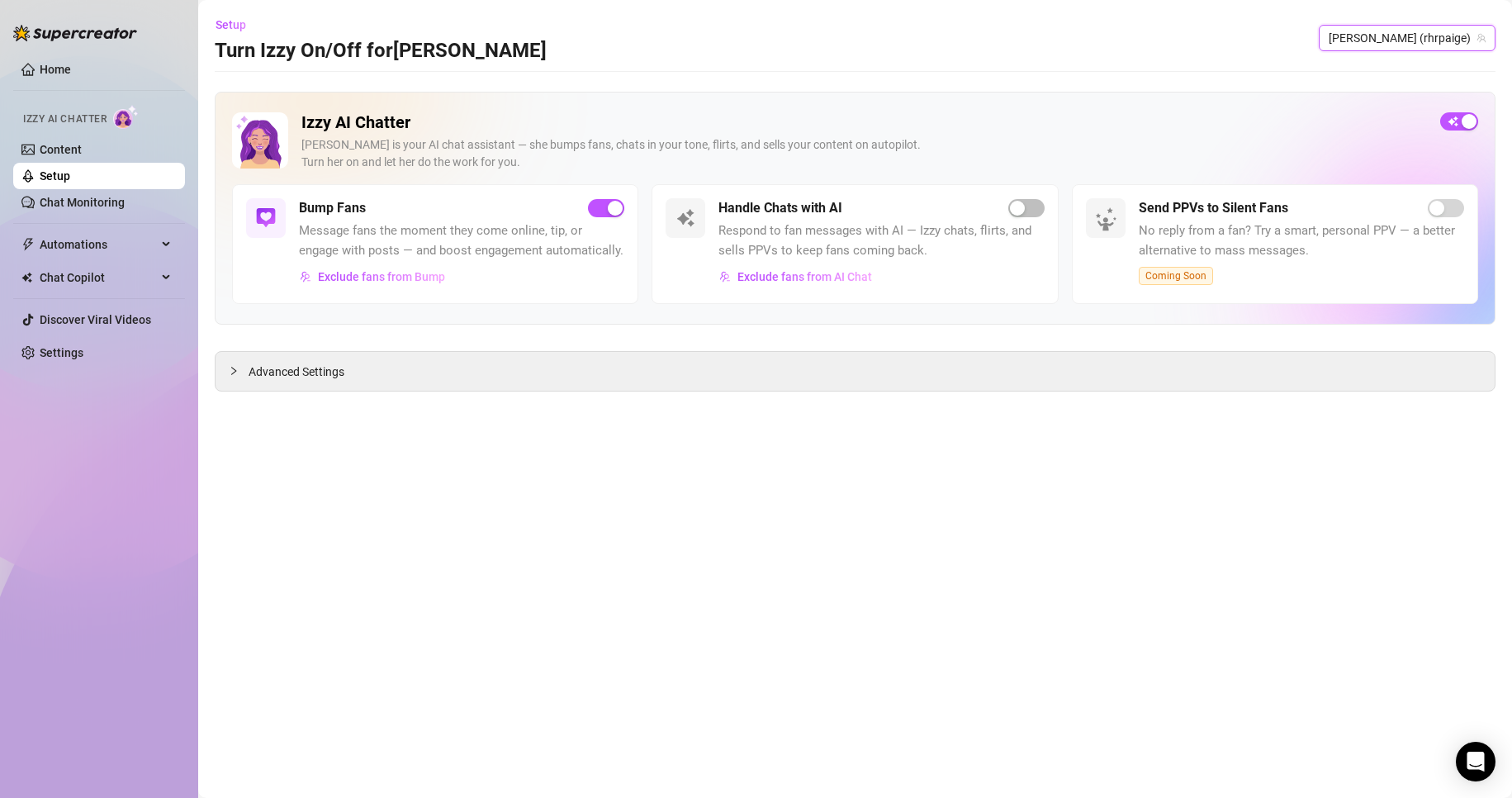
click at [70, 172] on link "Setup" at bounding box center [55, 176] width 31 height 13
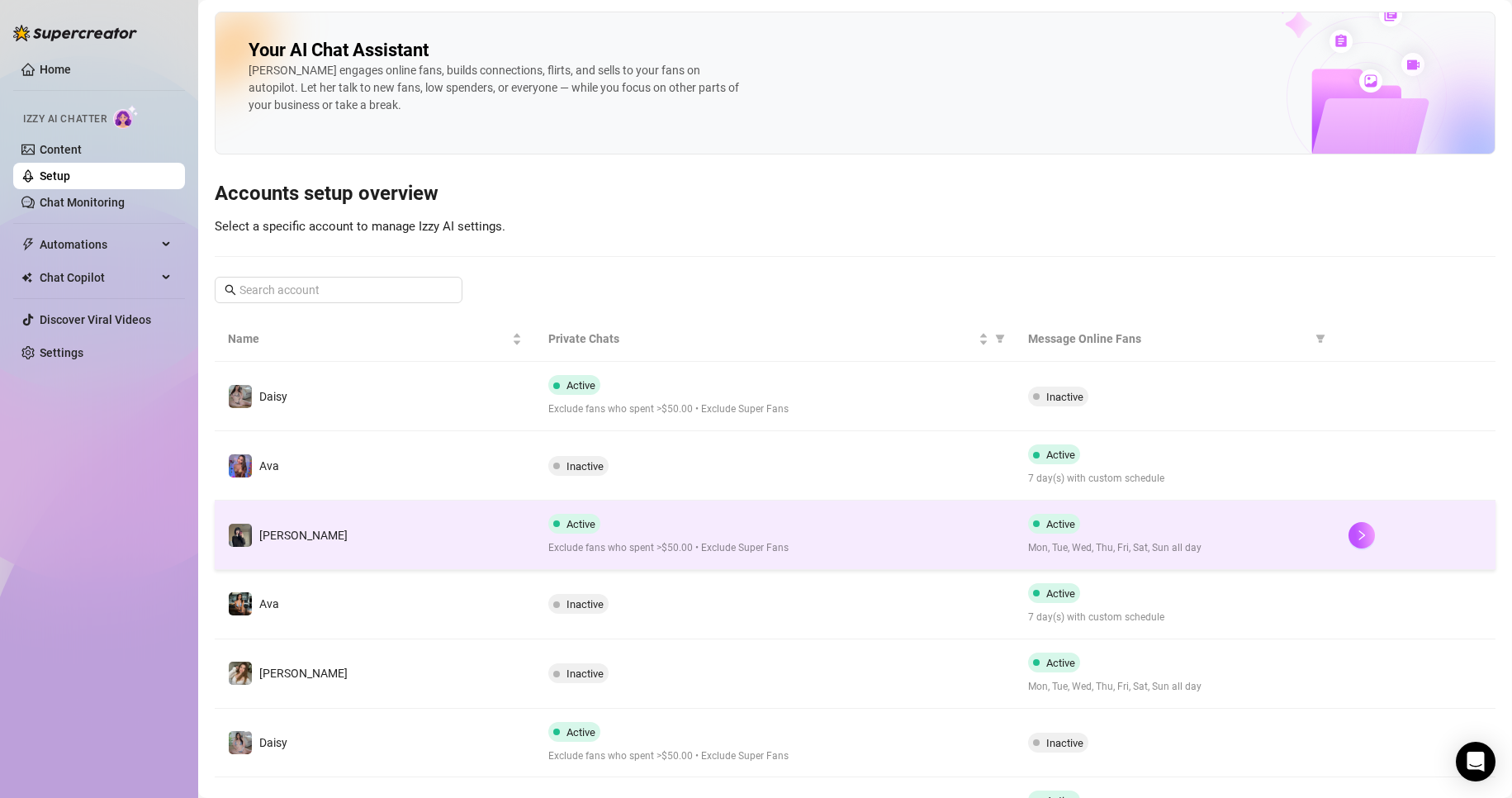
scroll to position [159, 0]
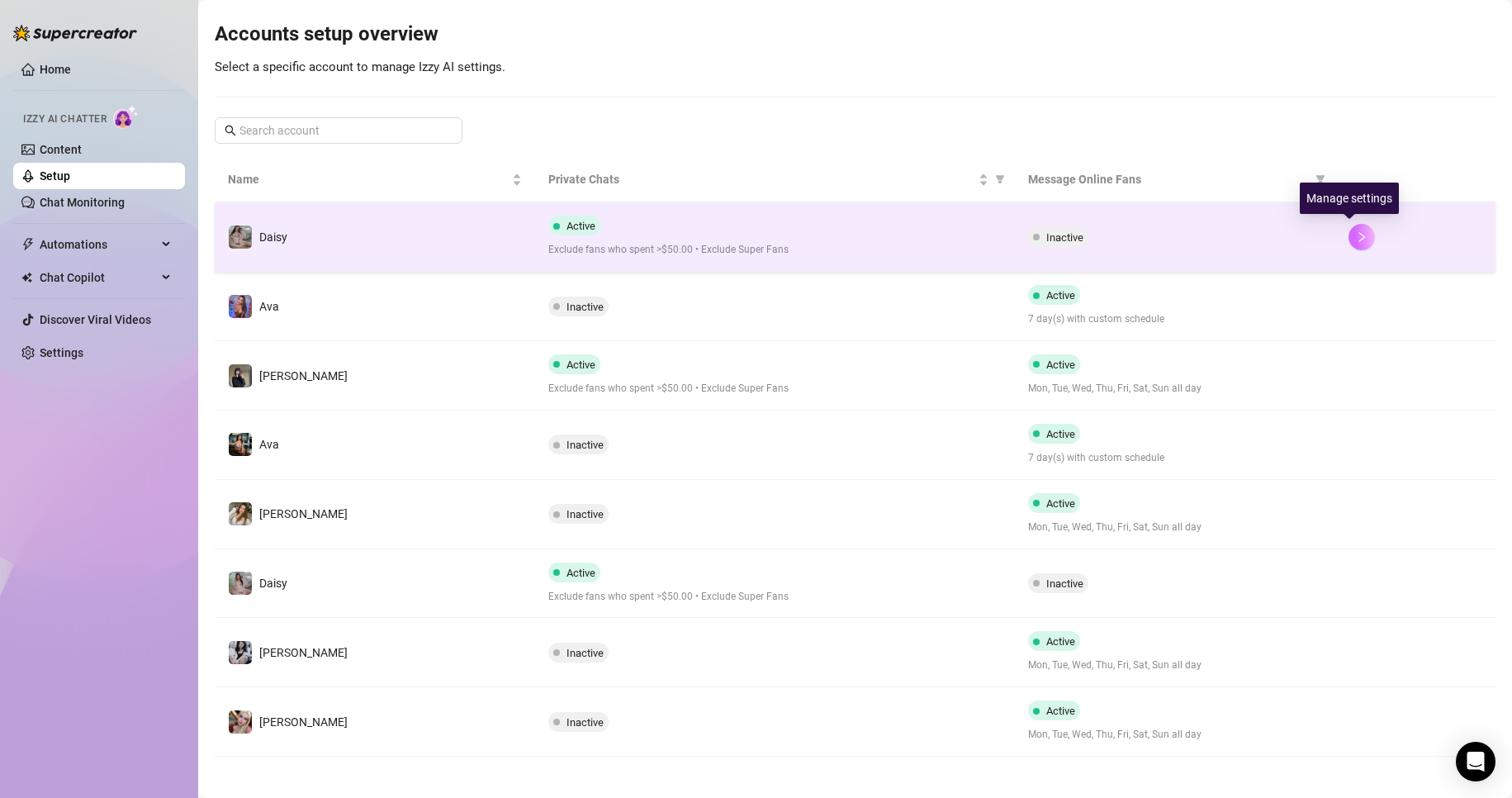
click at [1356, 231] on icon "right" at bounding box center [1362, 237] width 12 height 12
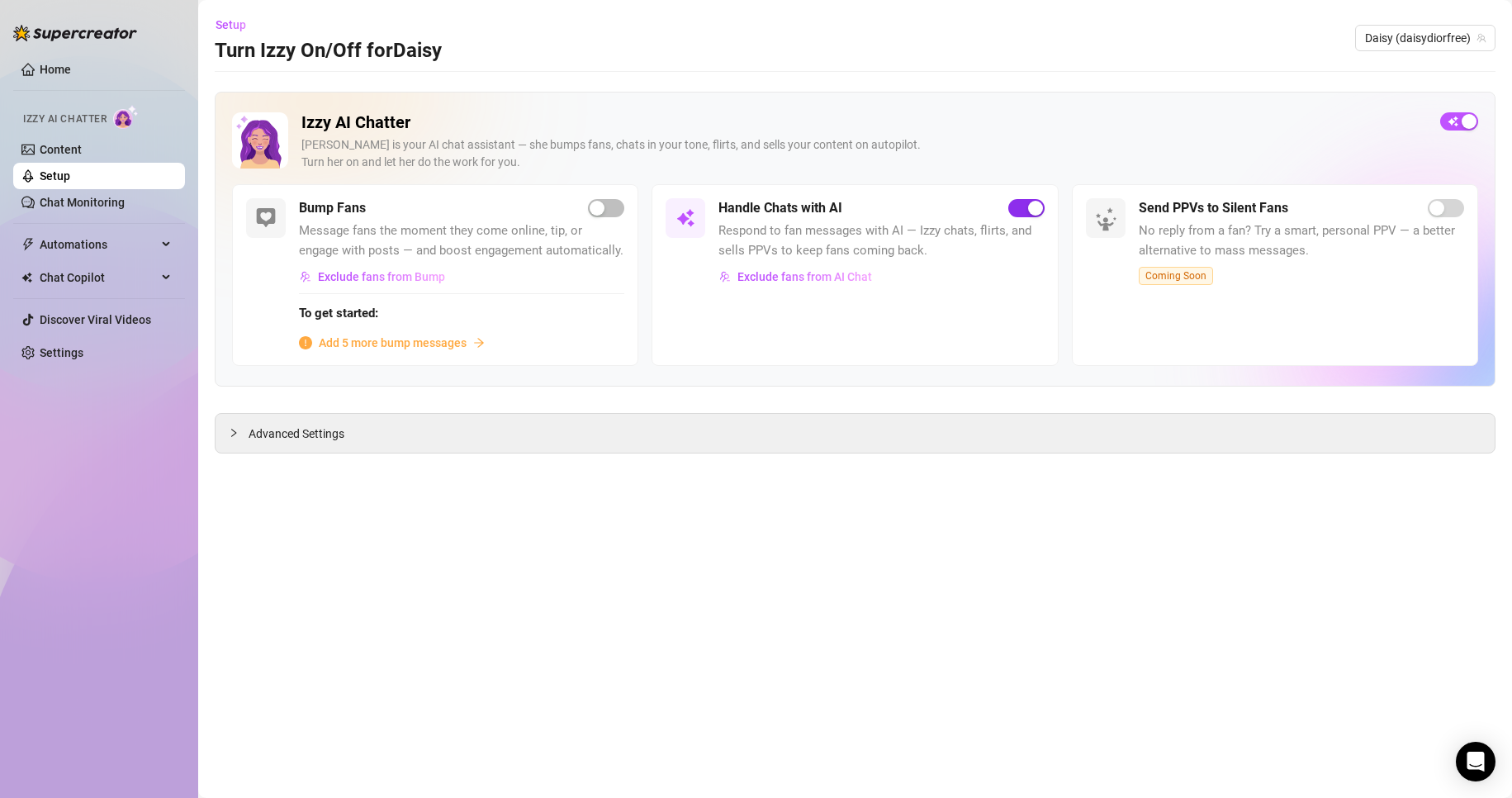
click at [1017, 209] on span "button" at bounding box center [1027, 208] width 36 height 18
click at [70, 173] on link "Setup" at bounding box center [55, 176] width 31 height 13
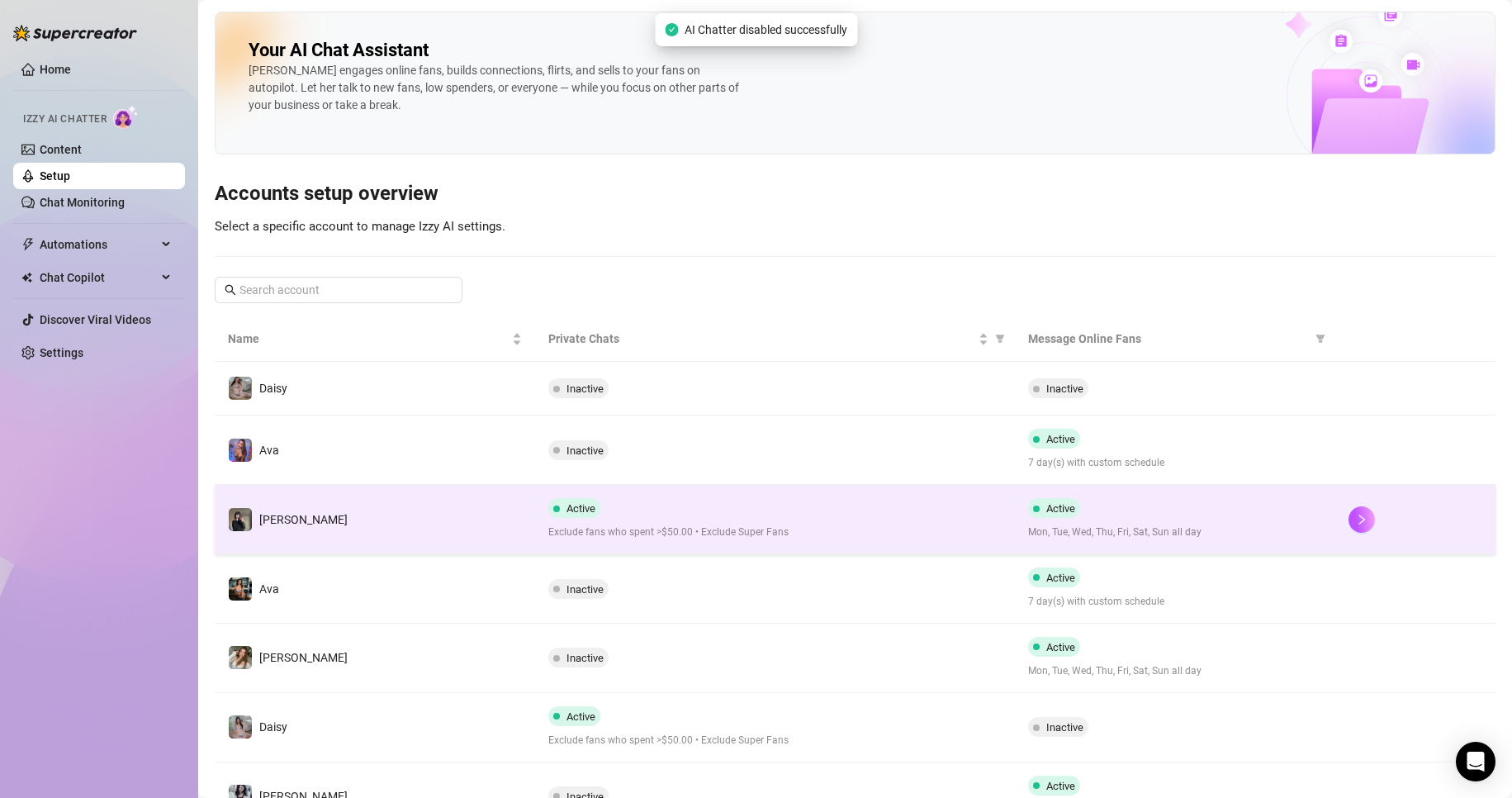
scroll to position [152, 0]
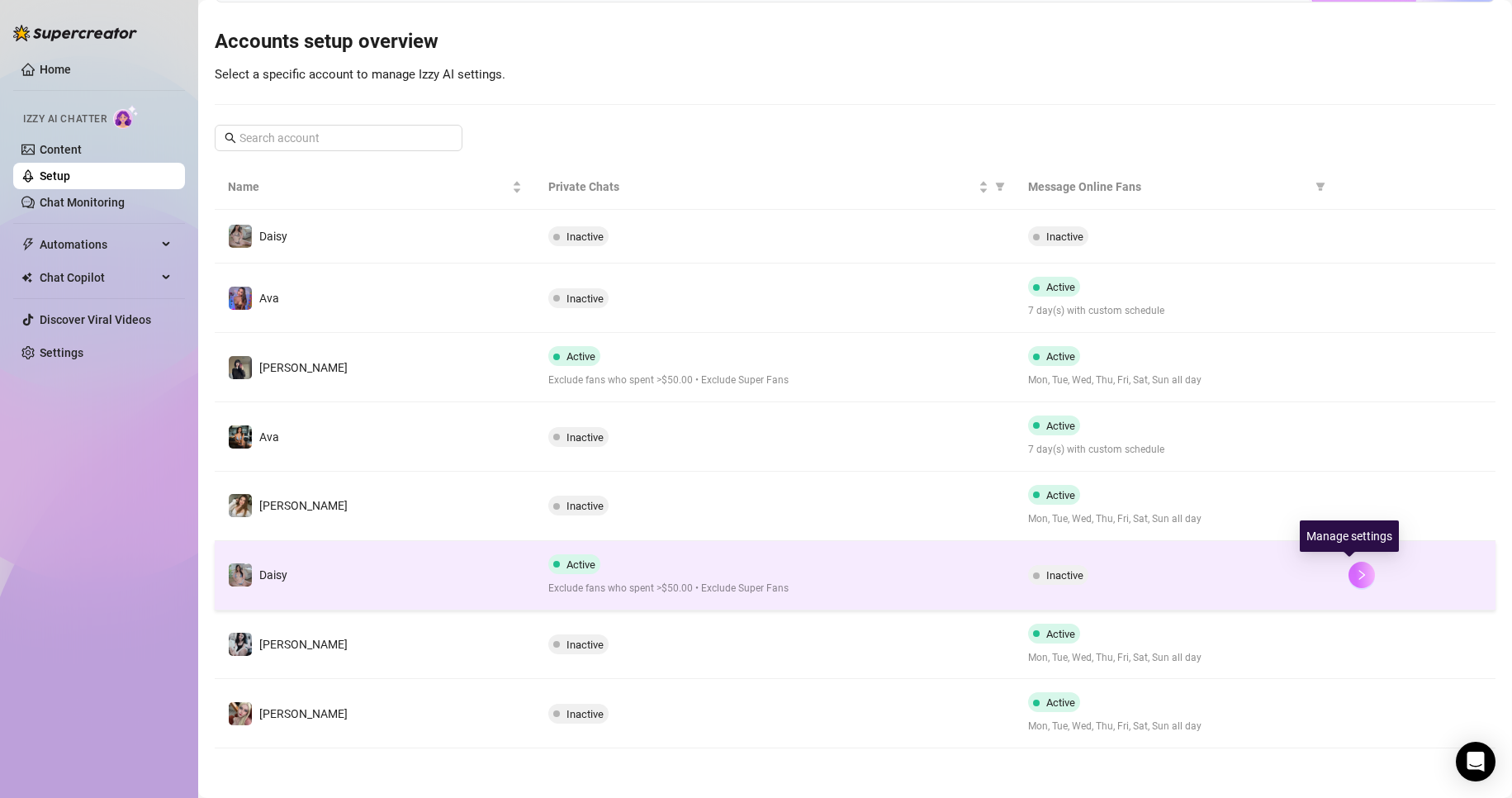
click at [1356, 571] on icon "right" at bounding box center [1362, 575] width 12 height 12
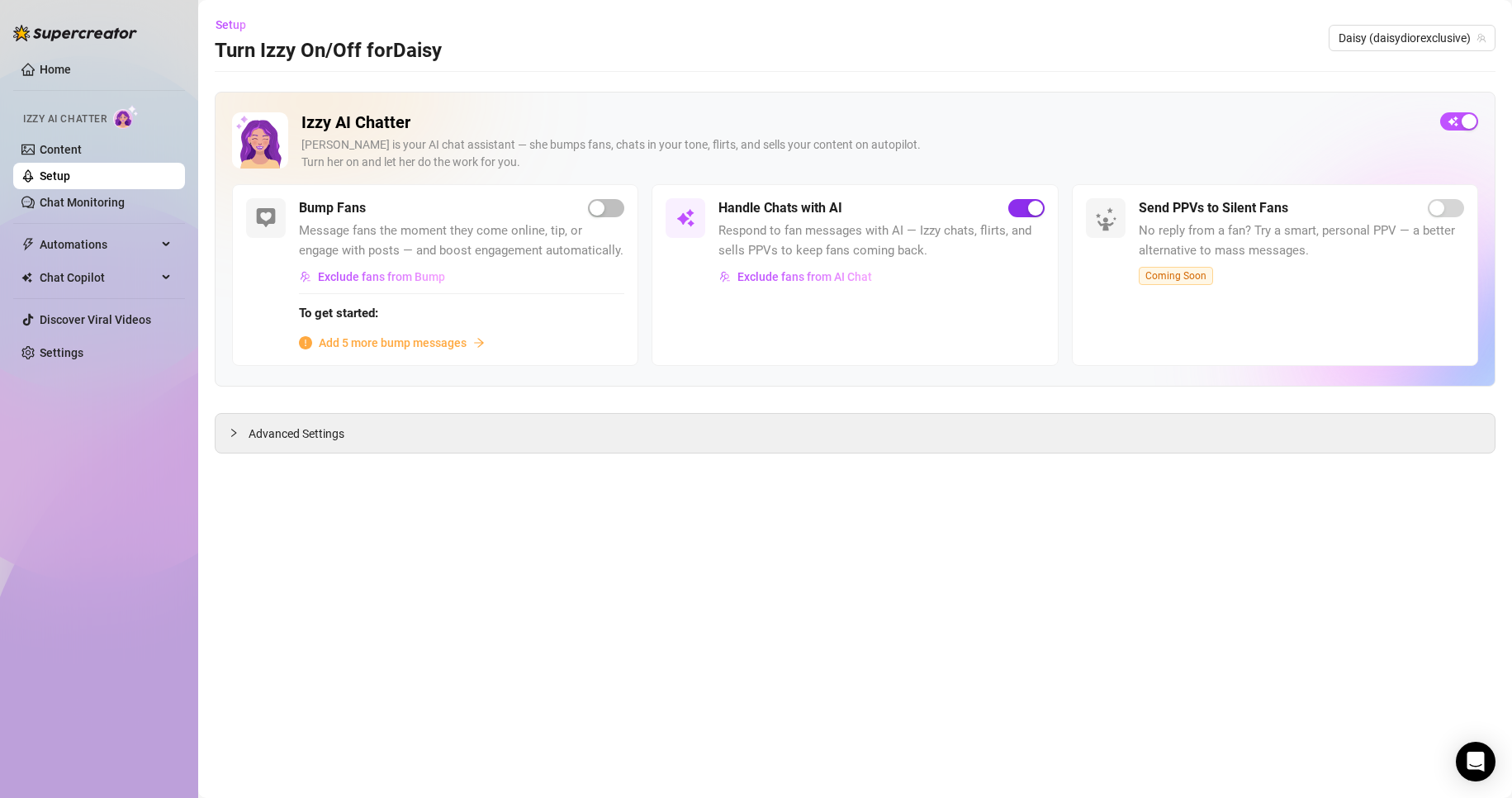
click at [1018, 201] on span "button" at bounding box center [1027, 208] width 36 height 18
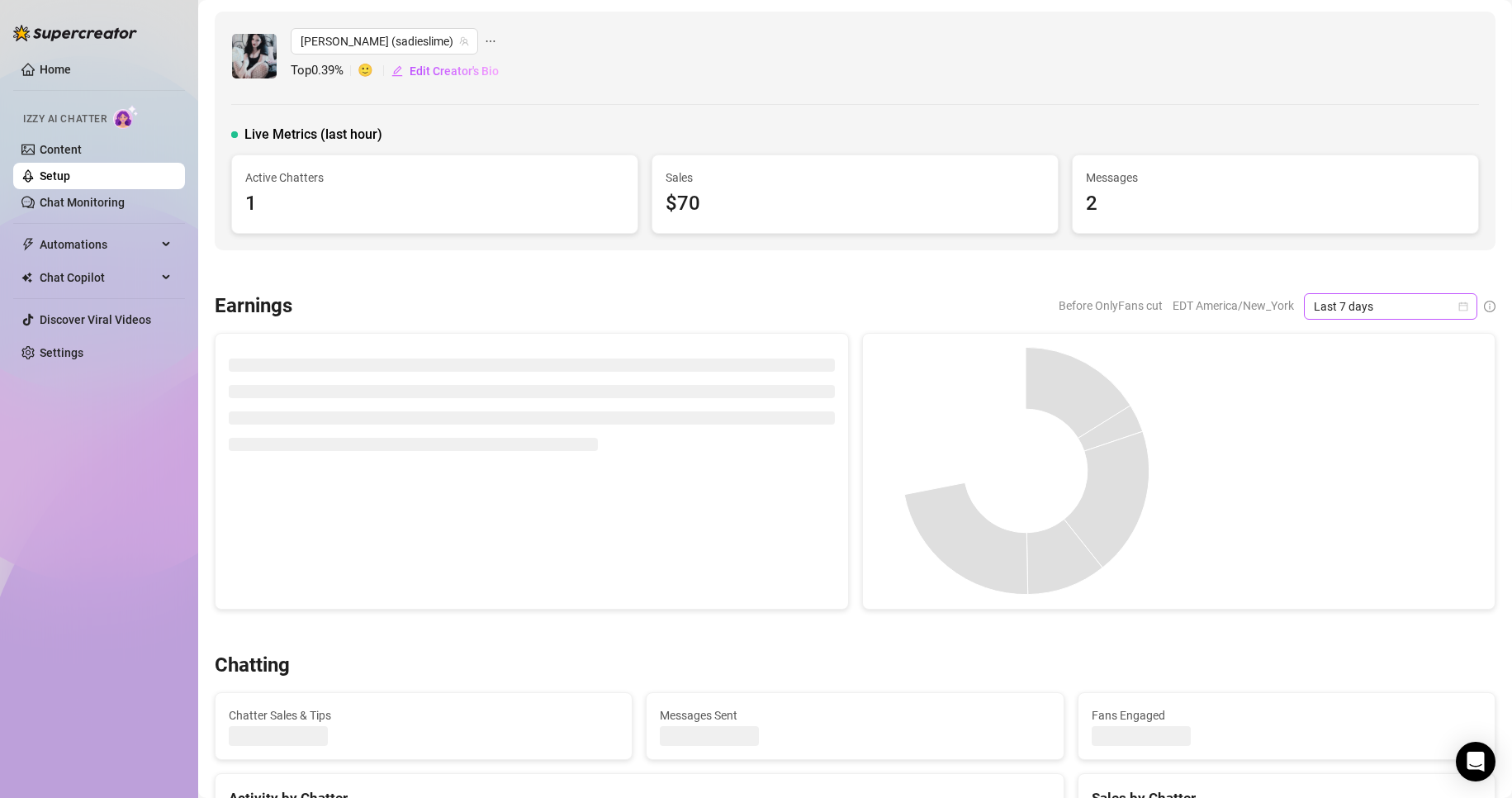
click at [1458, 301] on icon "calendar" at bounding box center [1463, 306] width 10 height 10
click at [1337, 449] on div "Custom date" at bounding box center [1376, 445] width 147 height 18
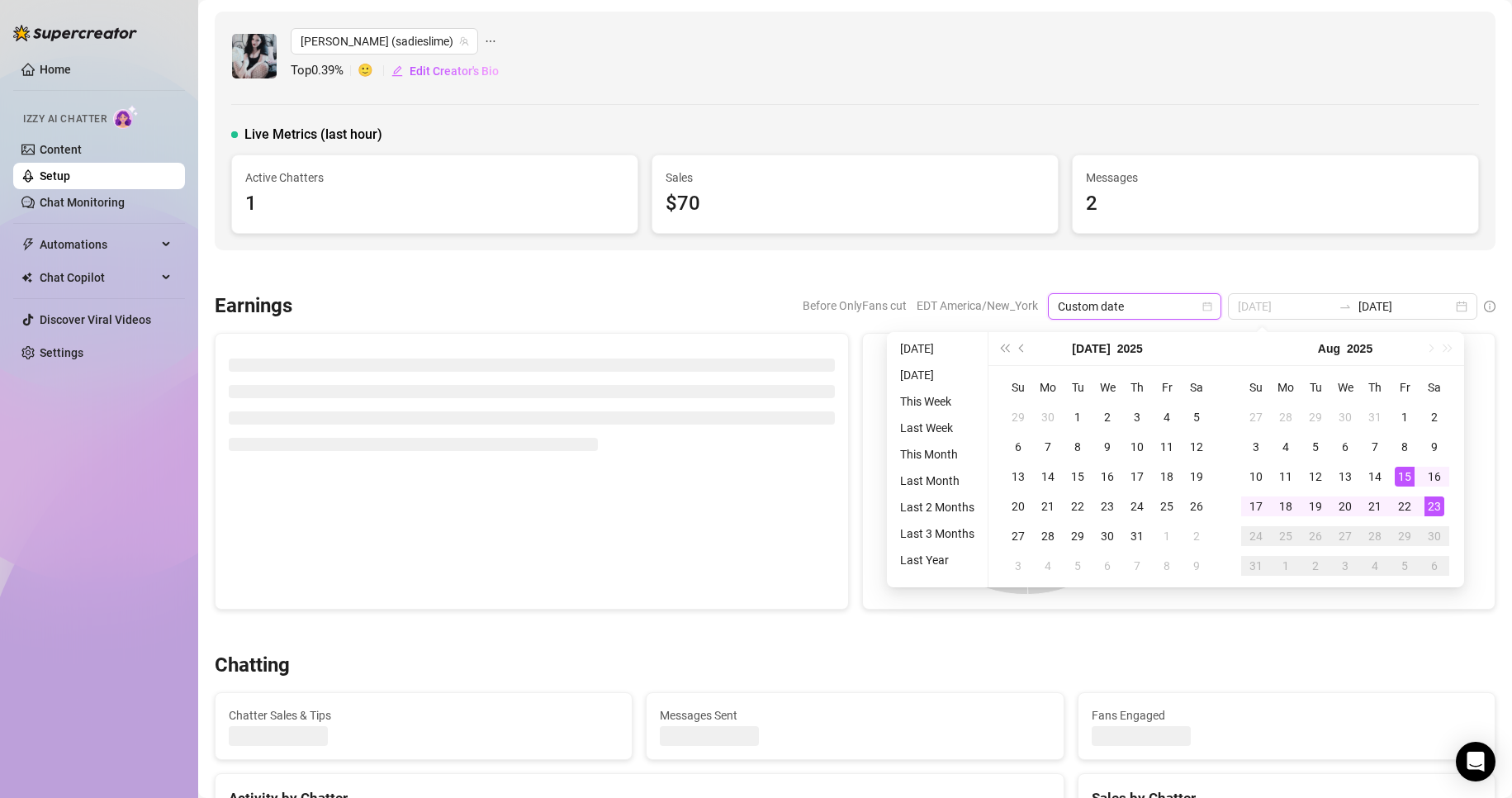
type input "[DATE]"
click at [1438, 507] on div "23" at bounding box center [1434, 506] width 20 height 20
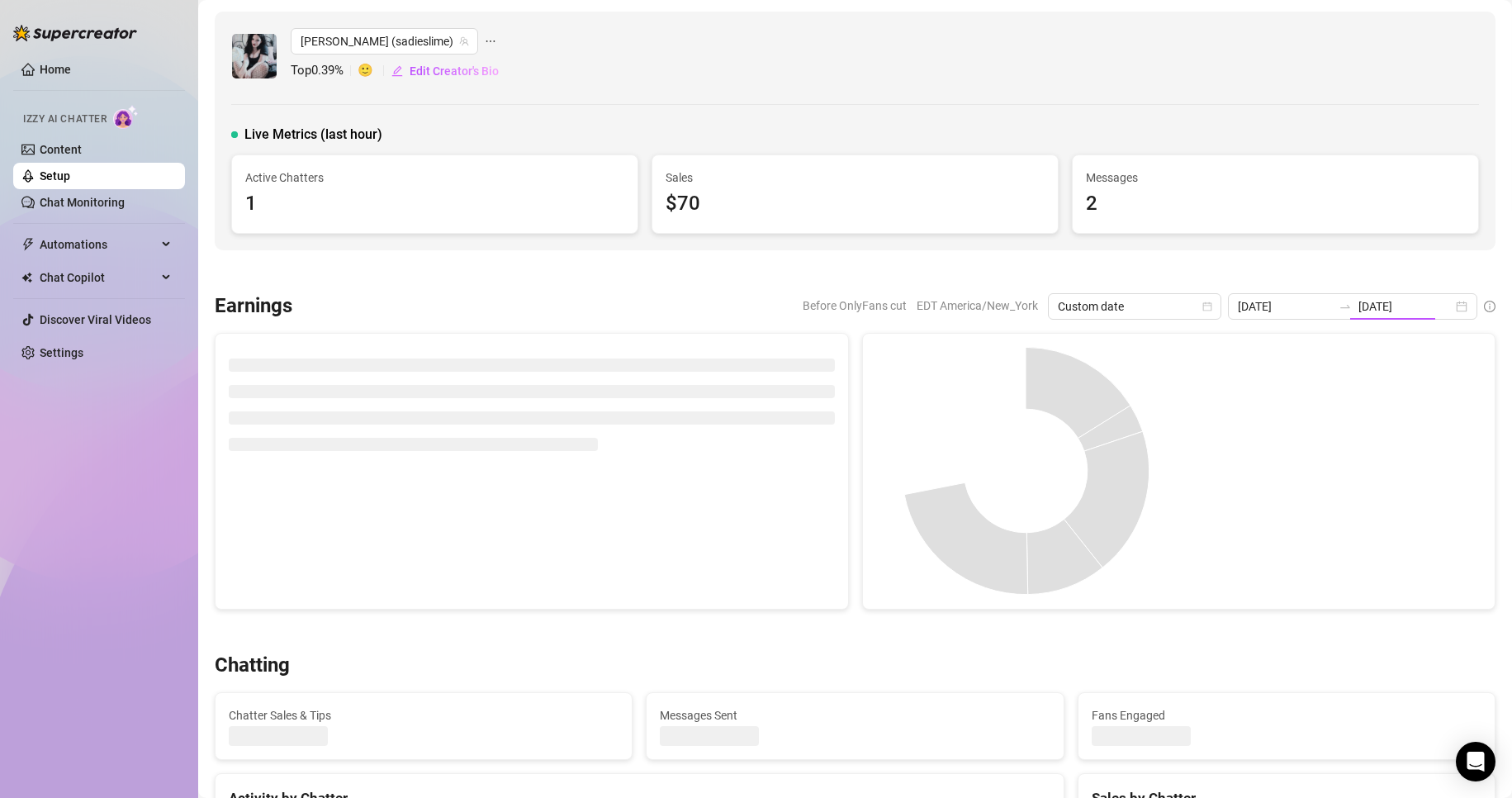
type input "[DATE]"
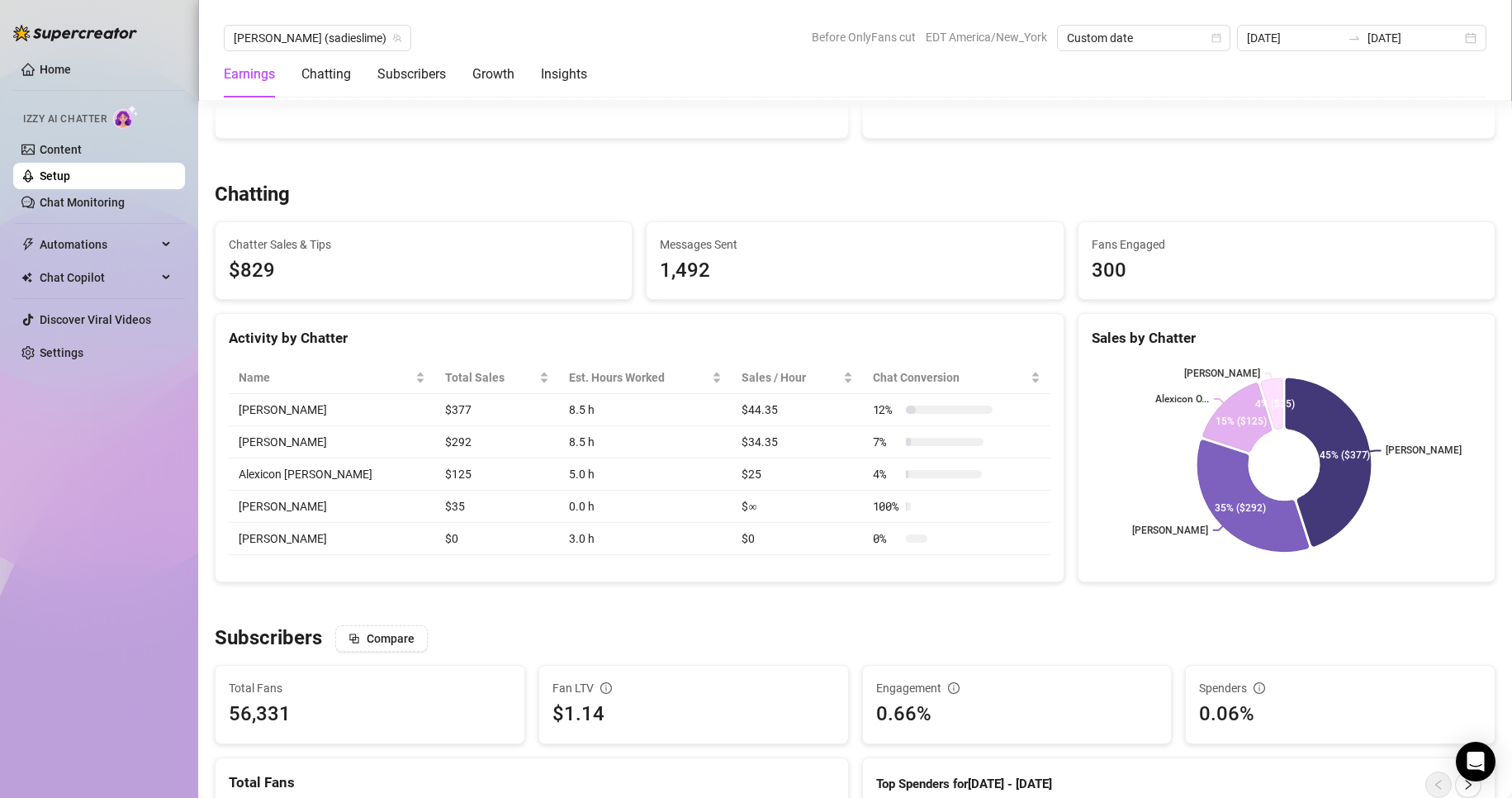
scroll to position [512, 0]
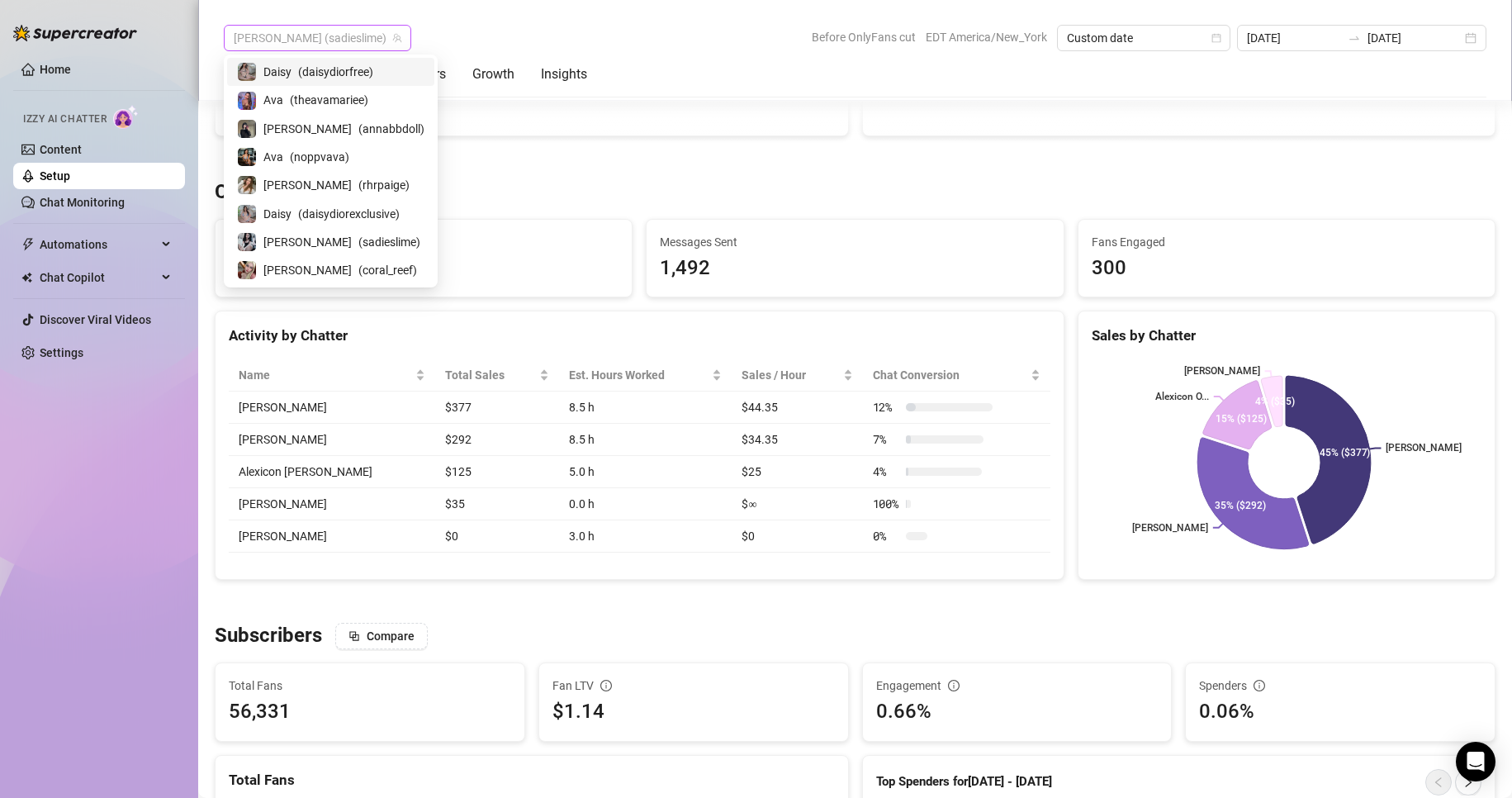
click at [323, 37] on span "[PERSON_NAME] (sadieslime)" at bounding box center [318, 38] width 168 height 25
click at [358, 264] on span "( coral_reef )" at bounding box center [387, 270] width 59 height 18
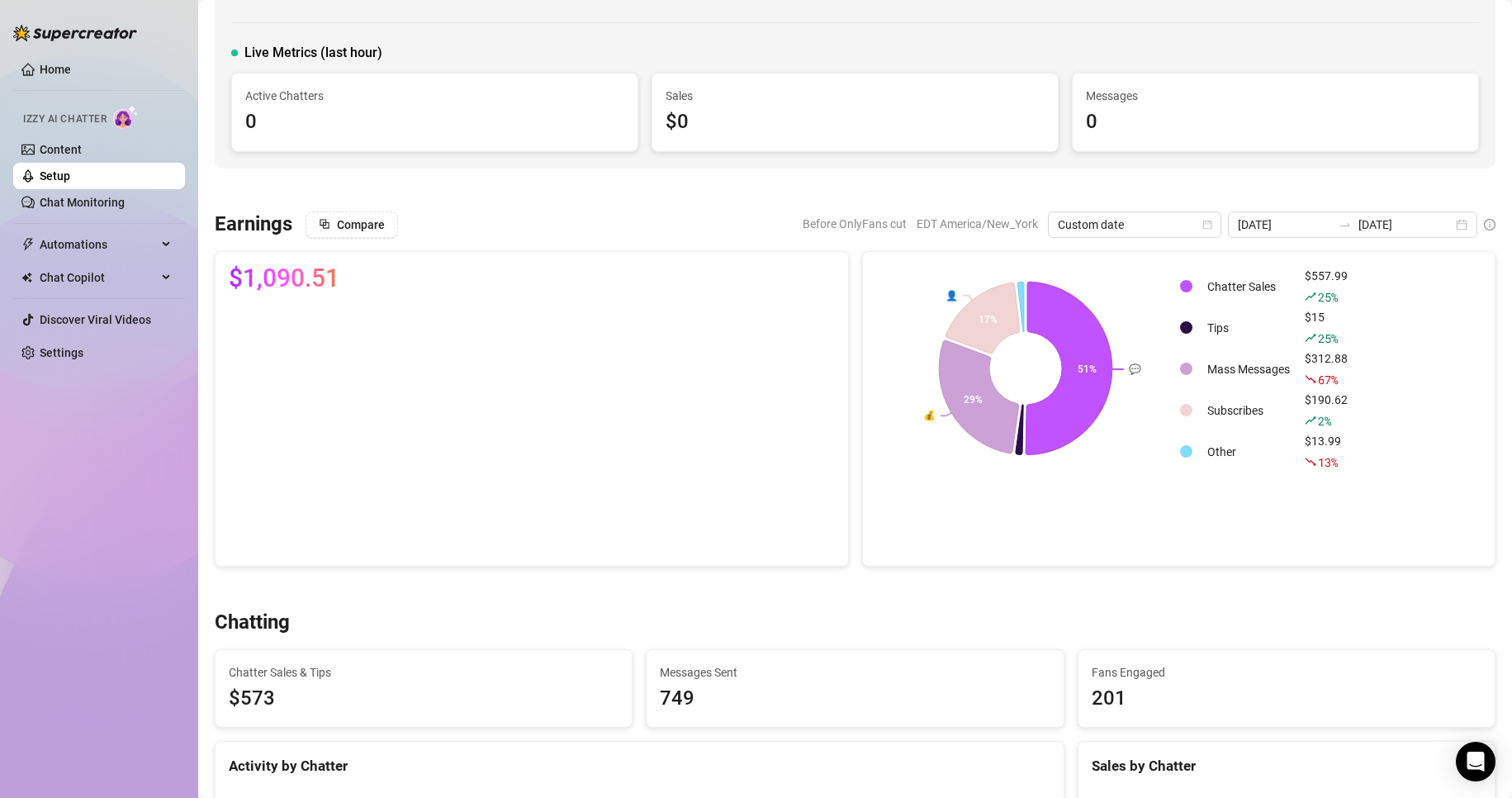
scroll to position [81, 0]
click at [1450, 224] on div "2025-08-23 2025-08-23" at bounding box center [1352, 226] width 250 height 27
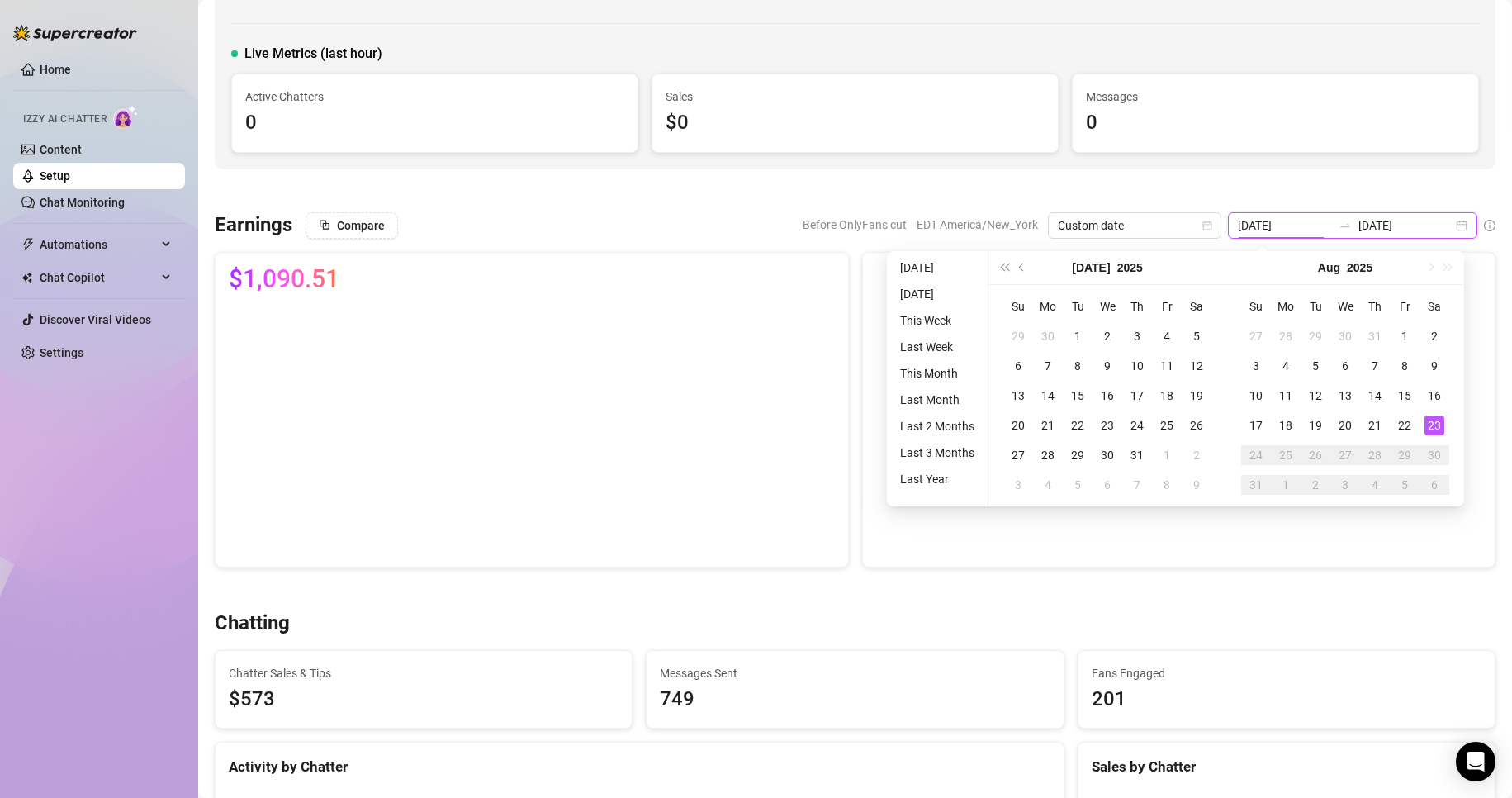
type input "[DATE]"
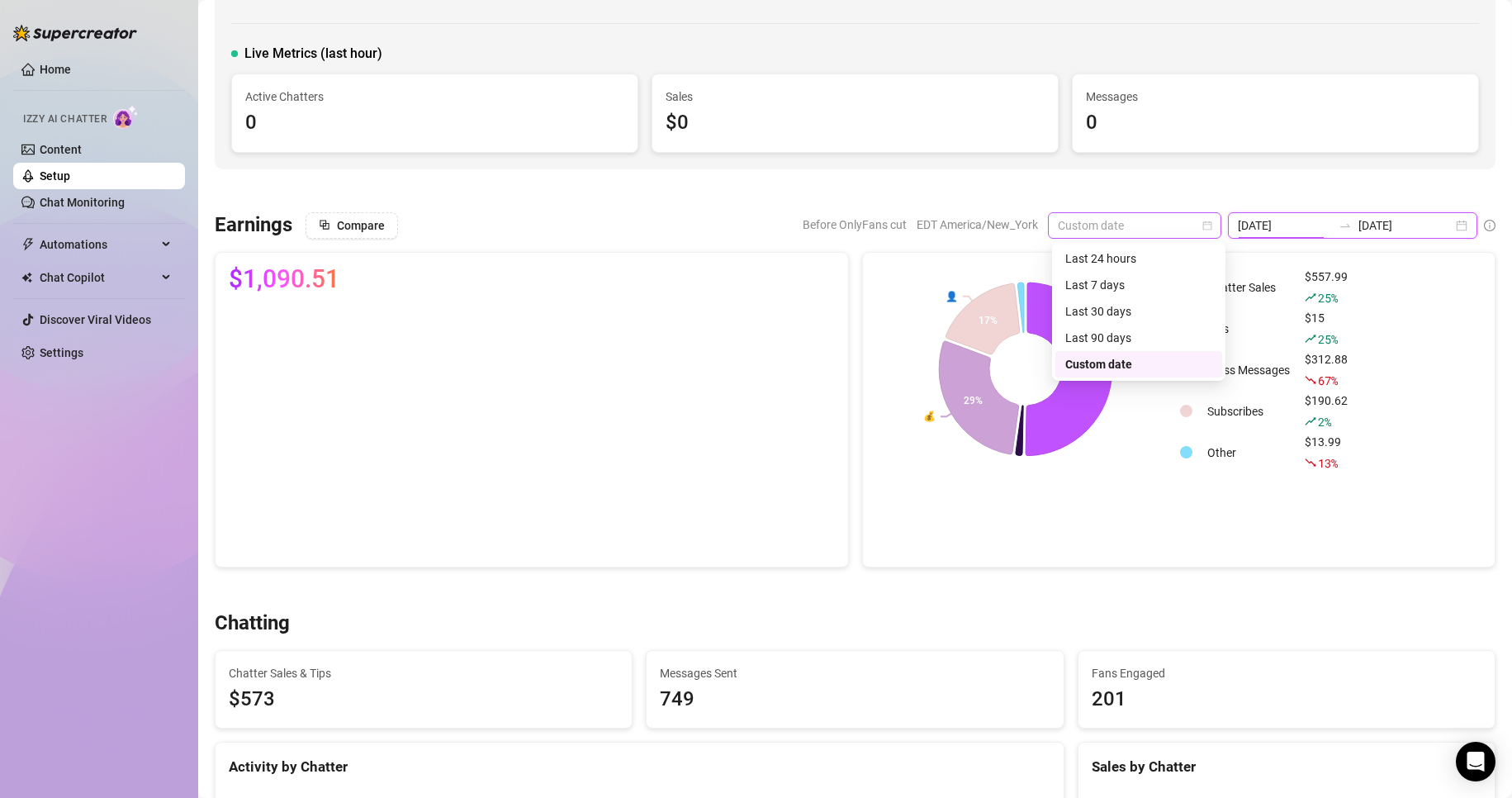
click at [1120, 228] on span "Custom date" at bounding box center [1134, 226] width 153 height 25
click at [1105, 257] on div "Last 24 hours" at bounding box center [1138, 259] width 147 height 18
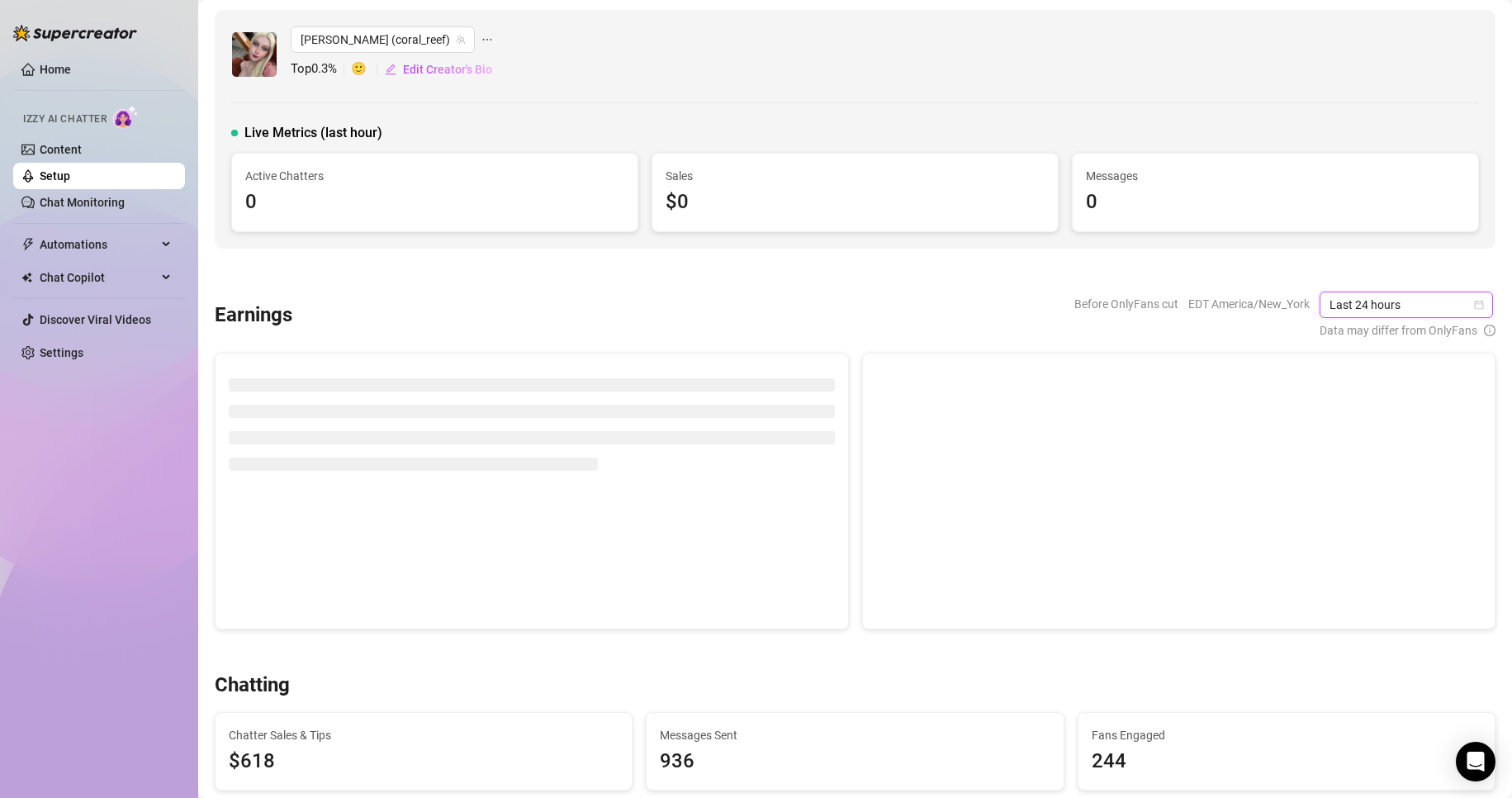
scroll to position [0, 0]
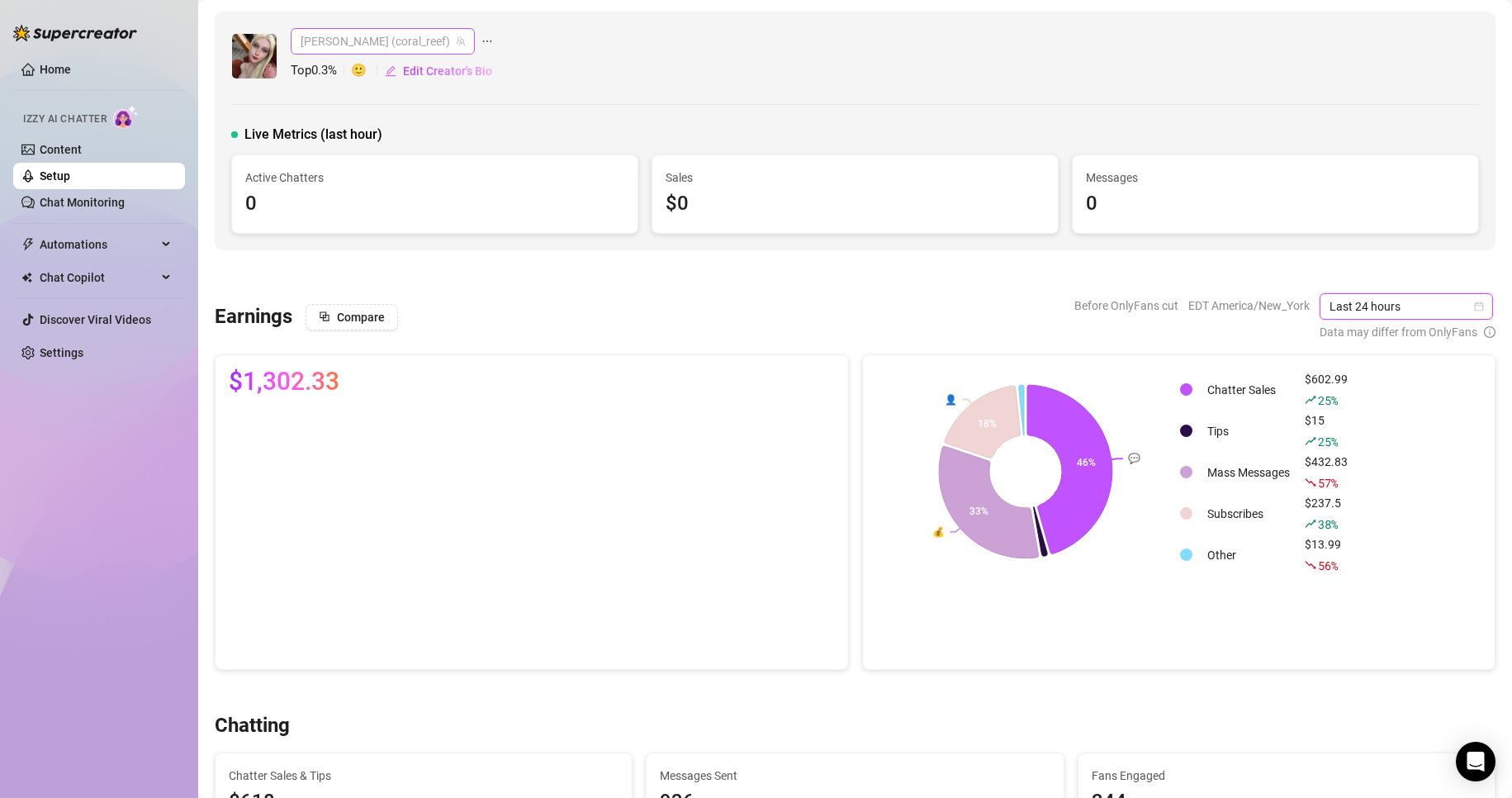
click at [359, 46] on span "Anna (coral_reef)" at bounding box center [382, 41] width 164 height 25
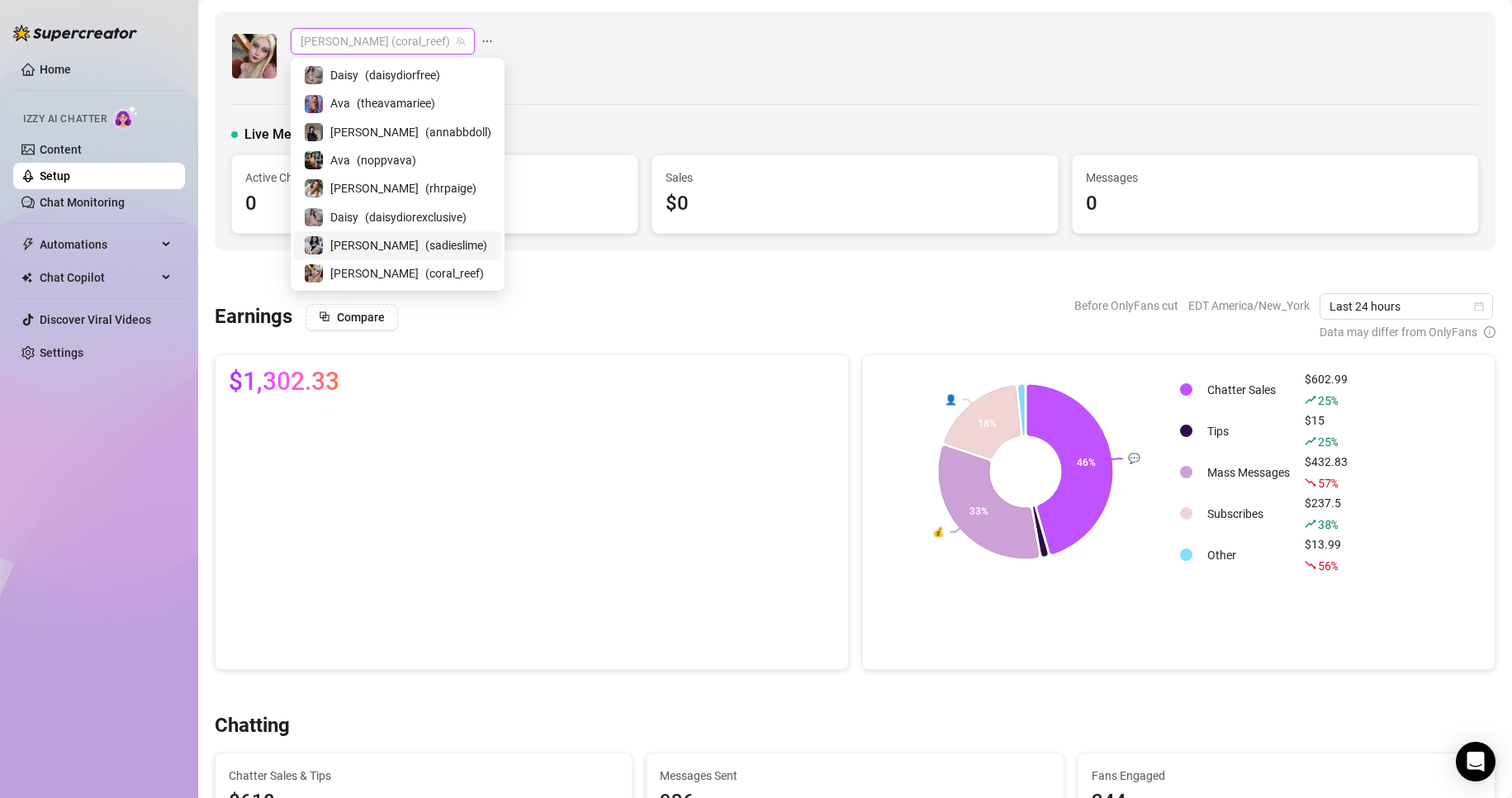
click at [357, 254] on div "Sadie ( sadieslime )" at bounding box center [397, 246] width 207 height 28
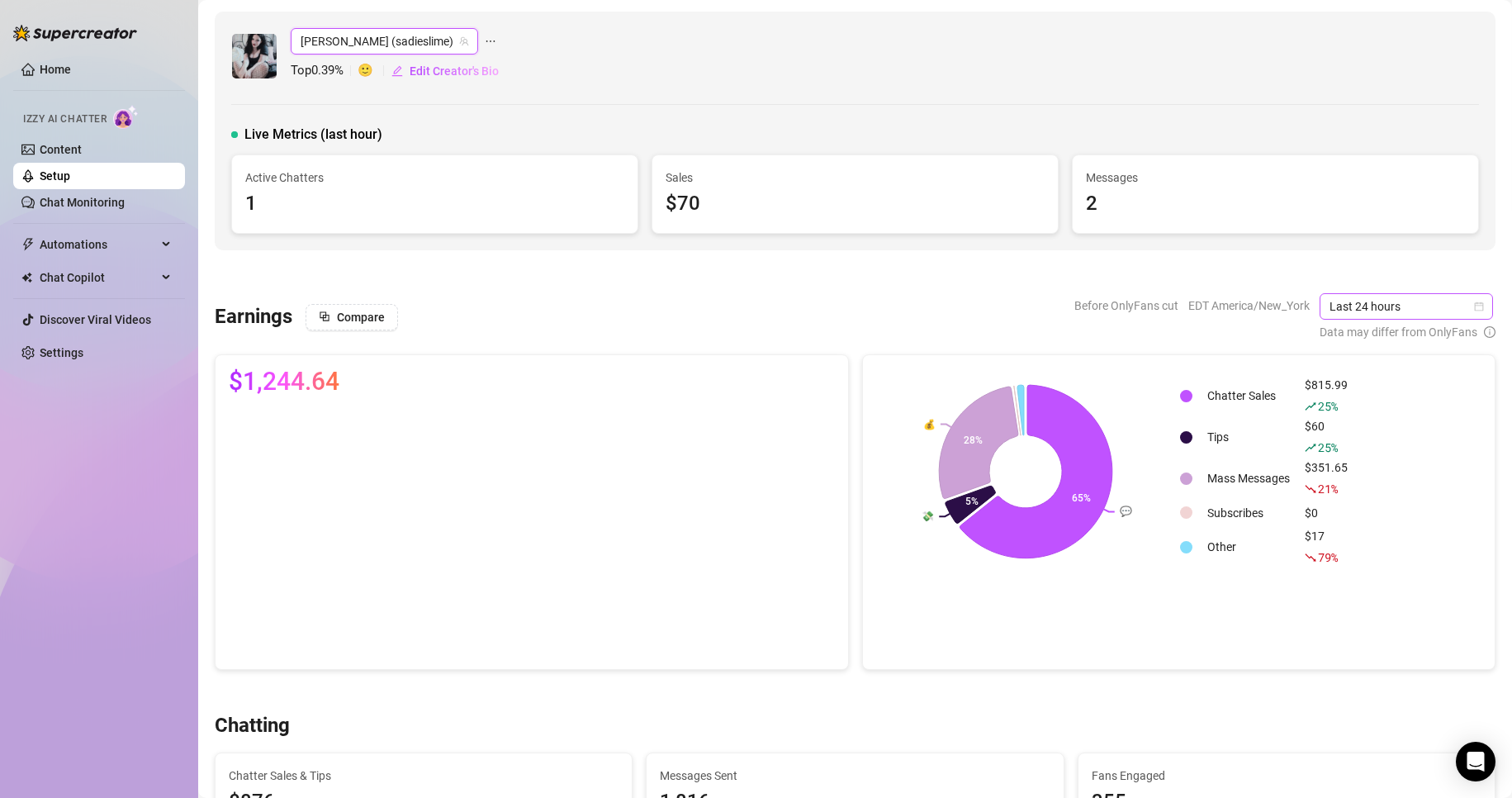
click at [1474, 301] on icon "calendar" at bounding box center [1479, 306] width 10 height 10
click at [1352, 369] on div "Last 7 days" at bounding box center [1393, 366] width 147 height 18
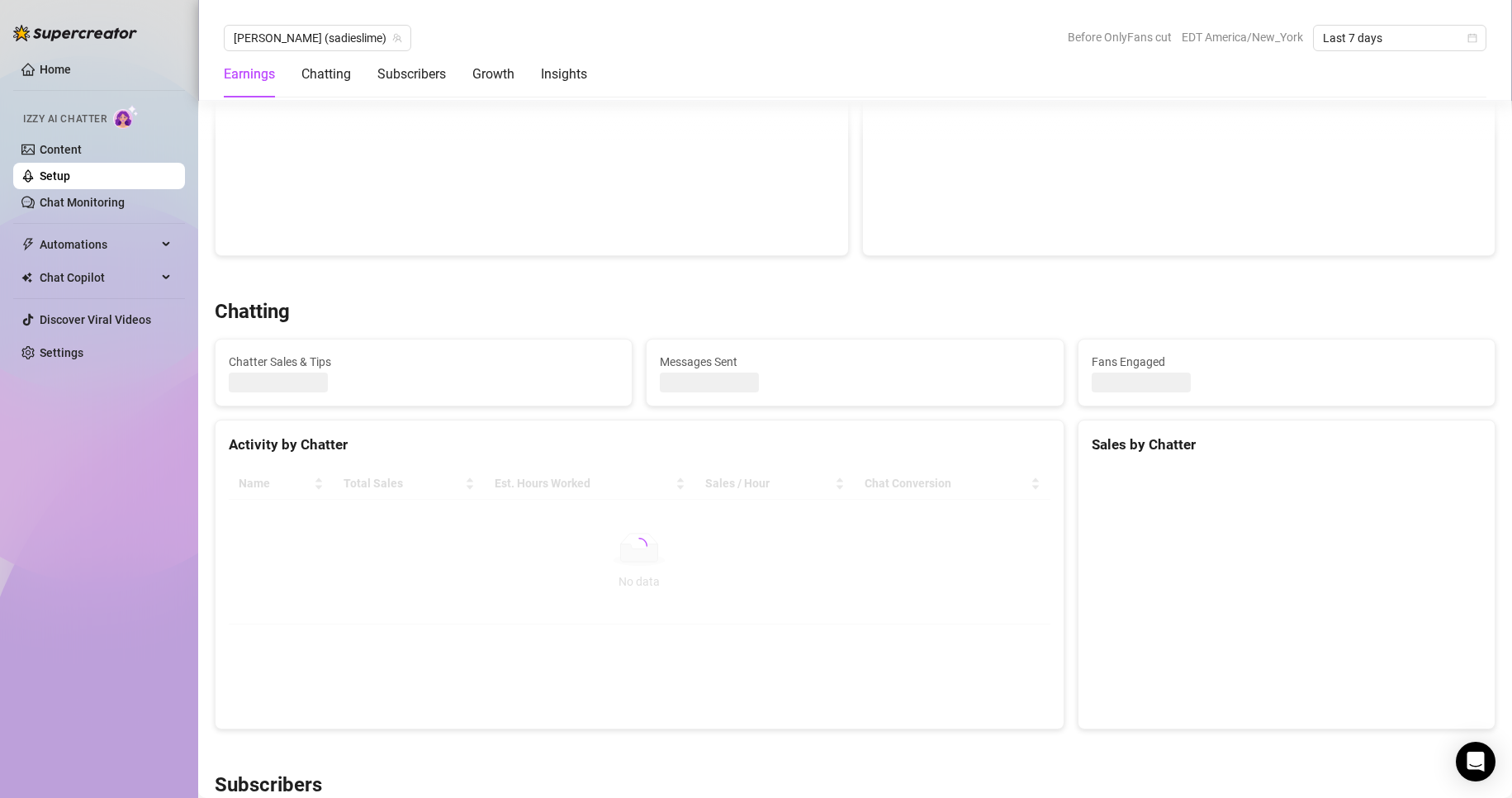
scroll to position [354, 0]
